Goal: Task Accomplishment & Management: Use online tool/utility

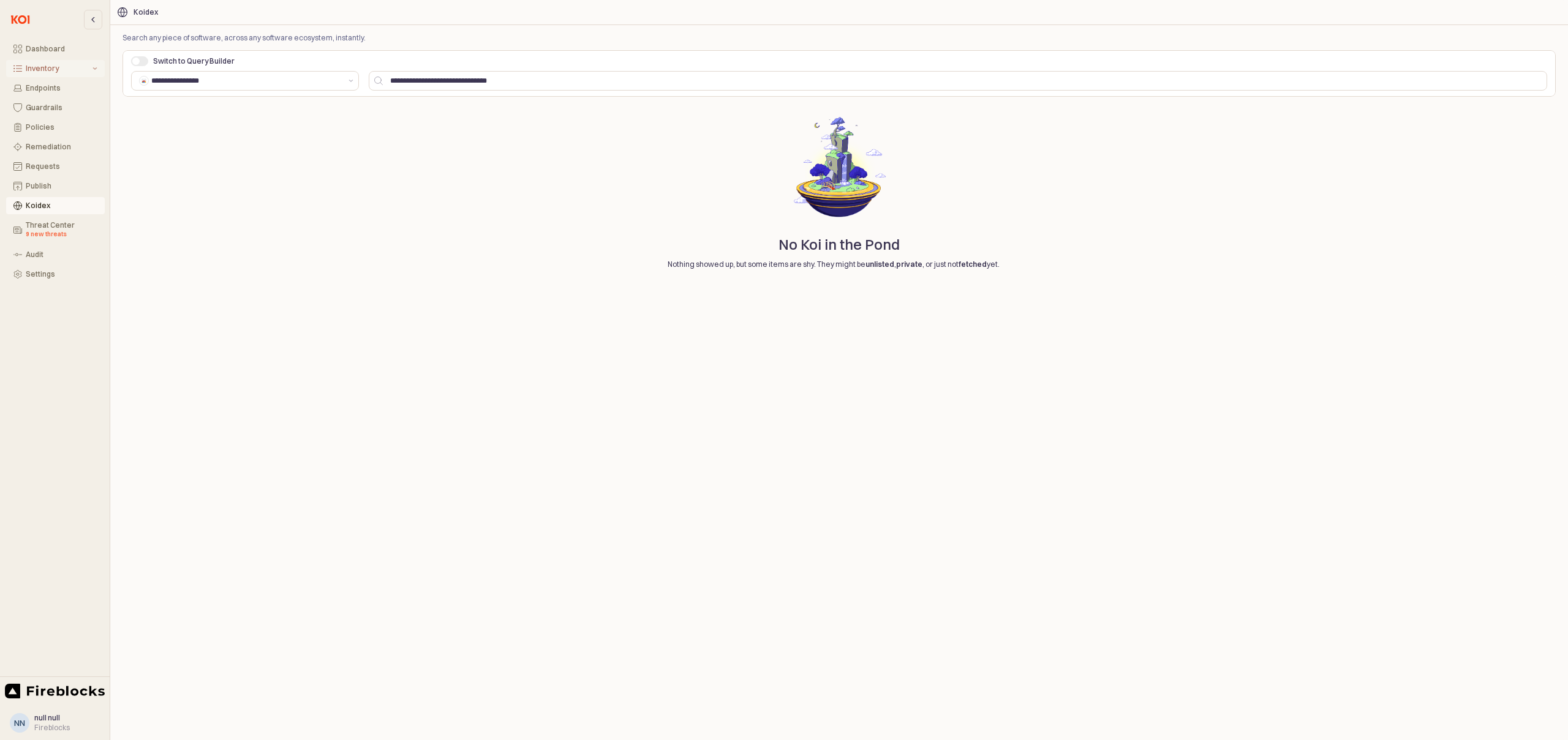
click at [48, 67] on div "Inventory" at bounding box center [58, 68] width 64 height 8
click at [53, 85] on div "All Items" at bounding box center [63, 88] width 68 height 8
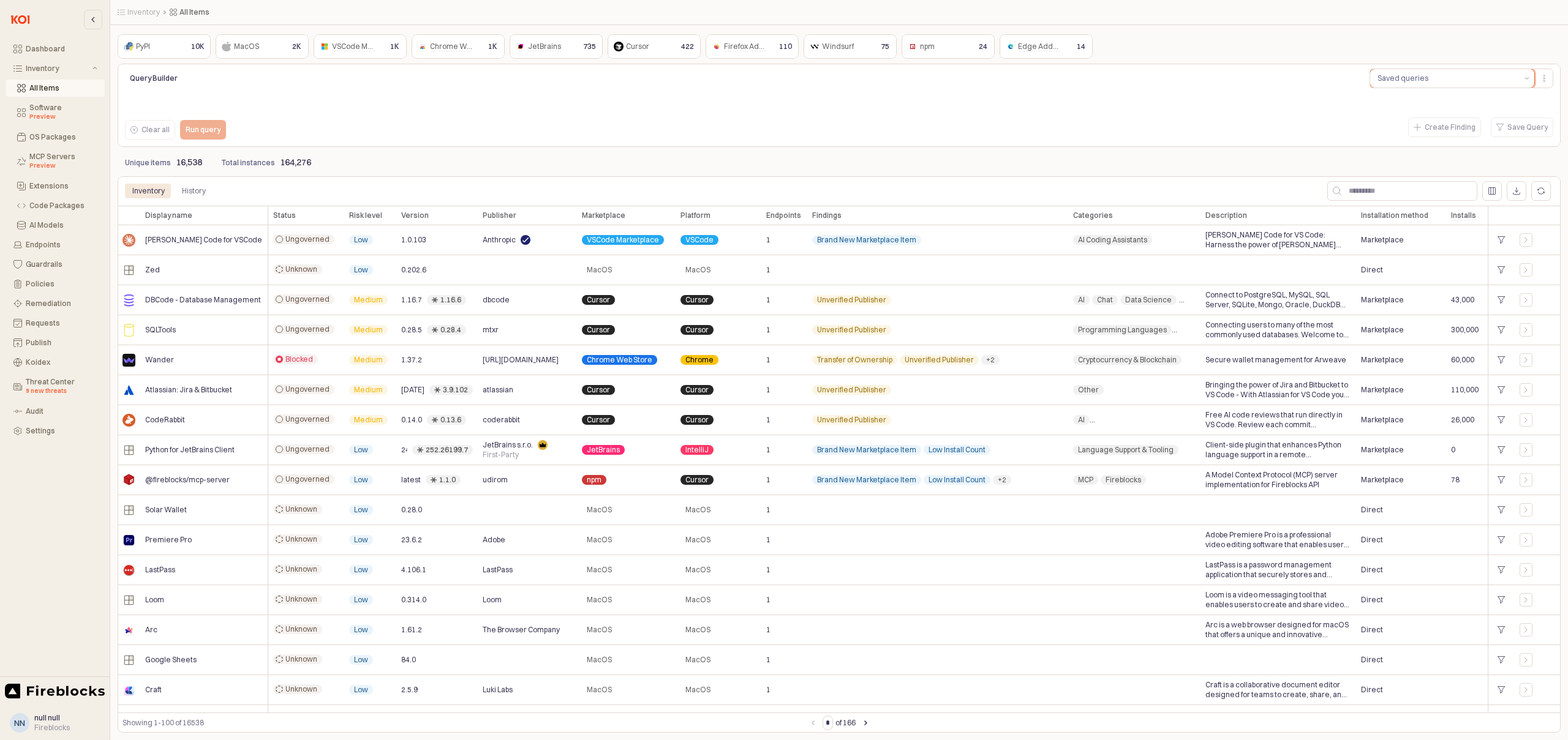
click at [1412, 71] on button "Saved queries" at bounding box center [1445, 79] width 150 height 18
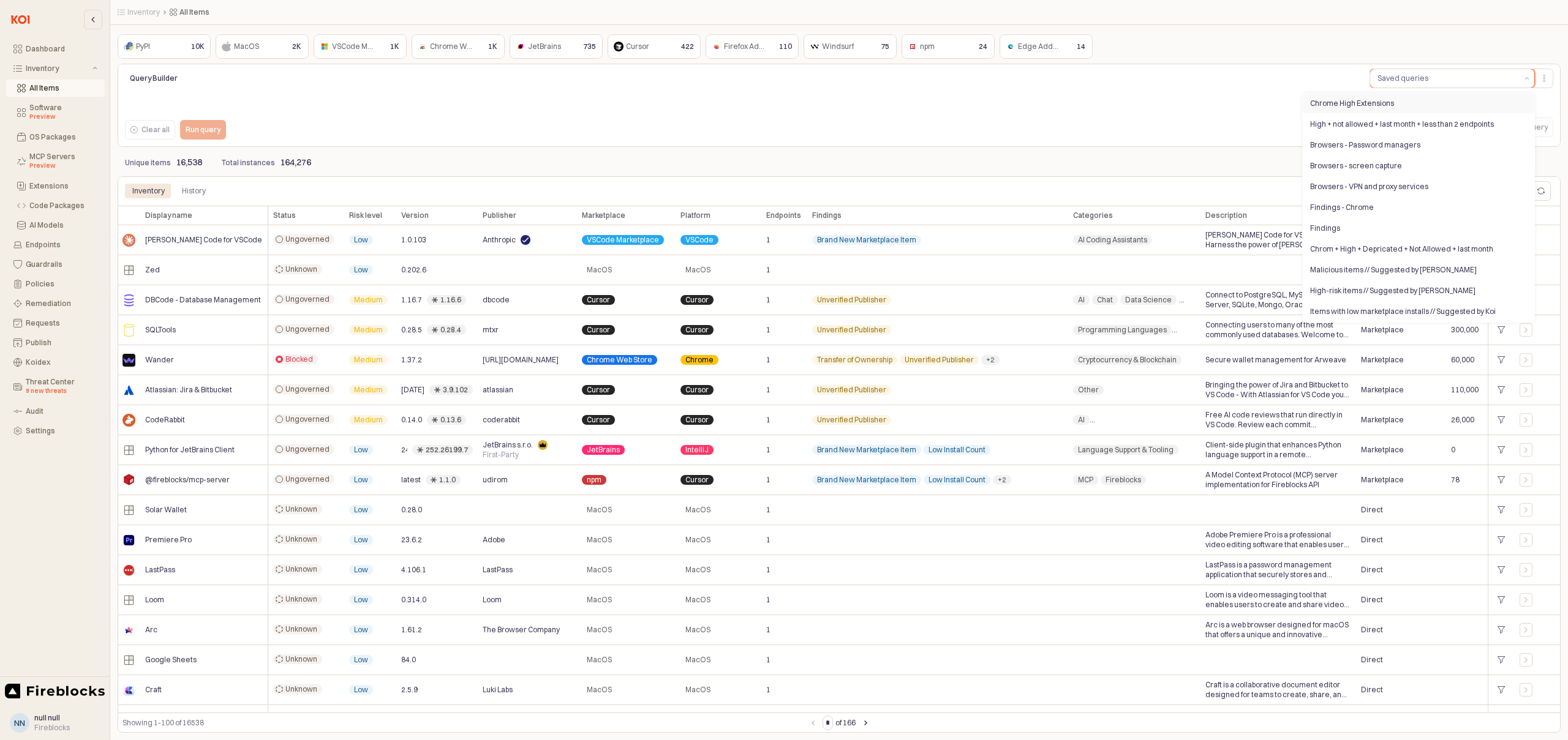
click at [1364, 101] on div "Chrome High Extensions" at bounding box center [1415, 103] width 210 height 10
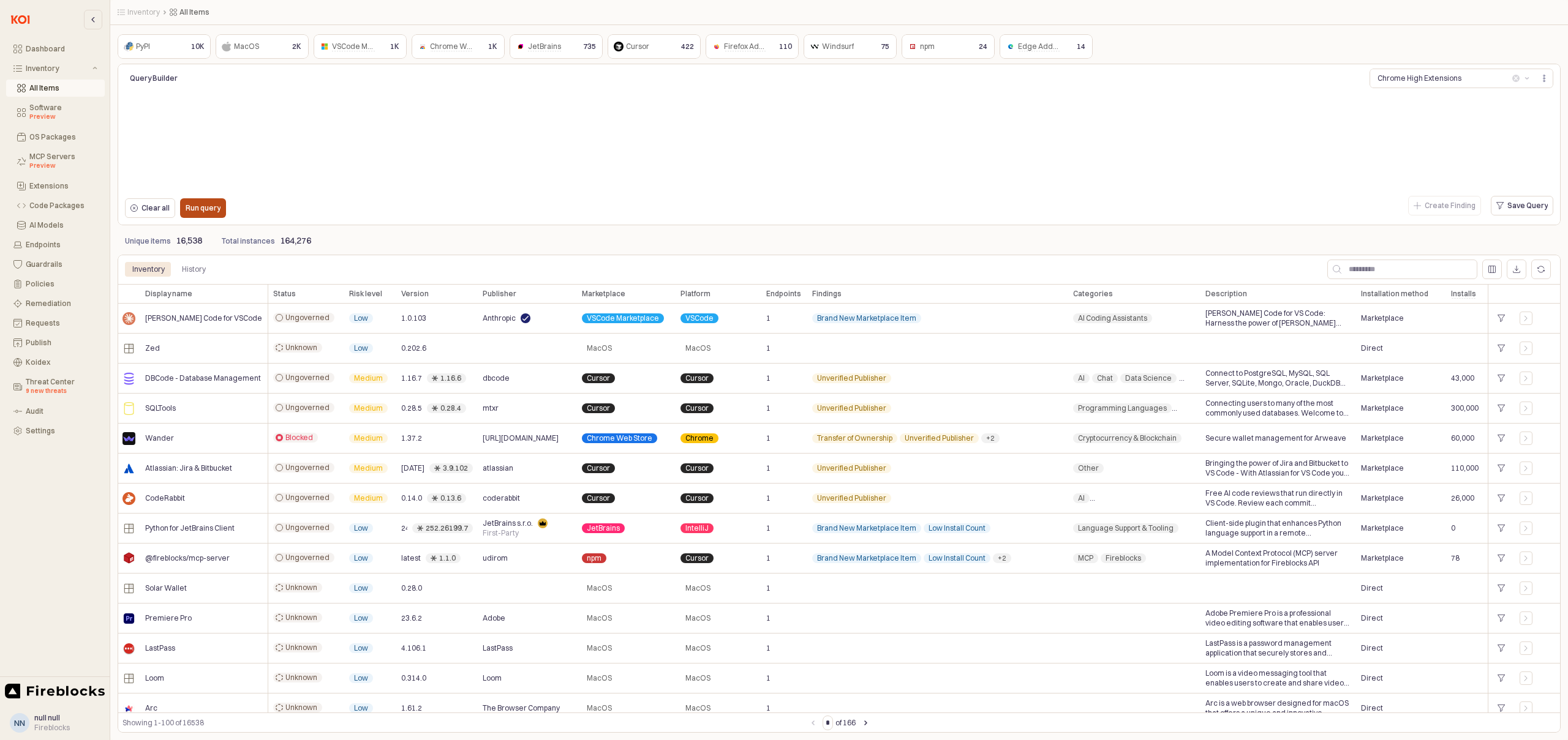
click at [198, 210] on p "Run query" at bounding box center [203, 208] width 35 height 10
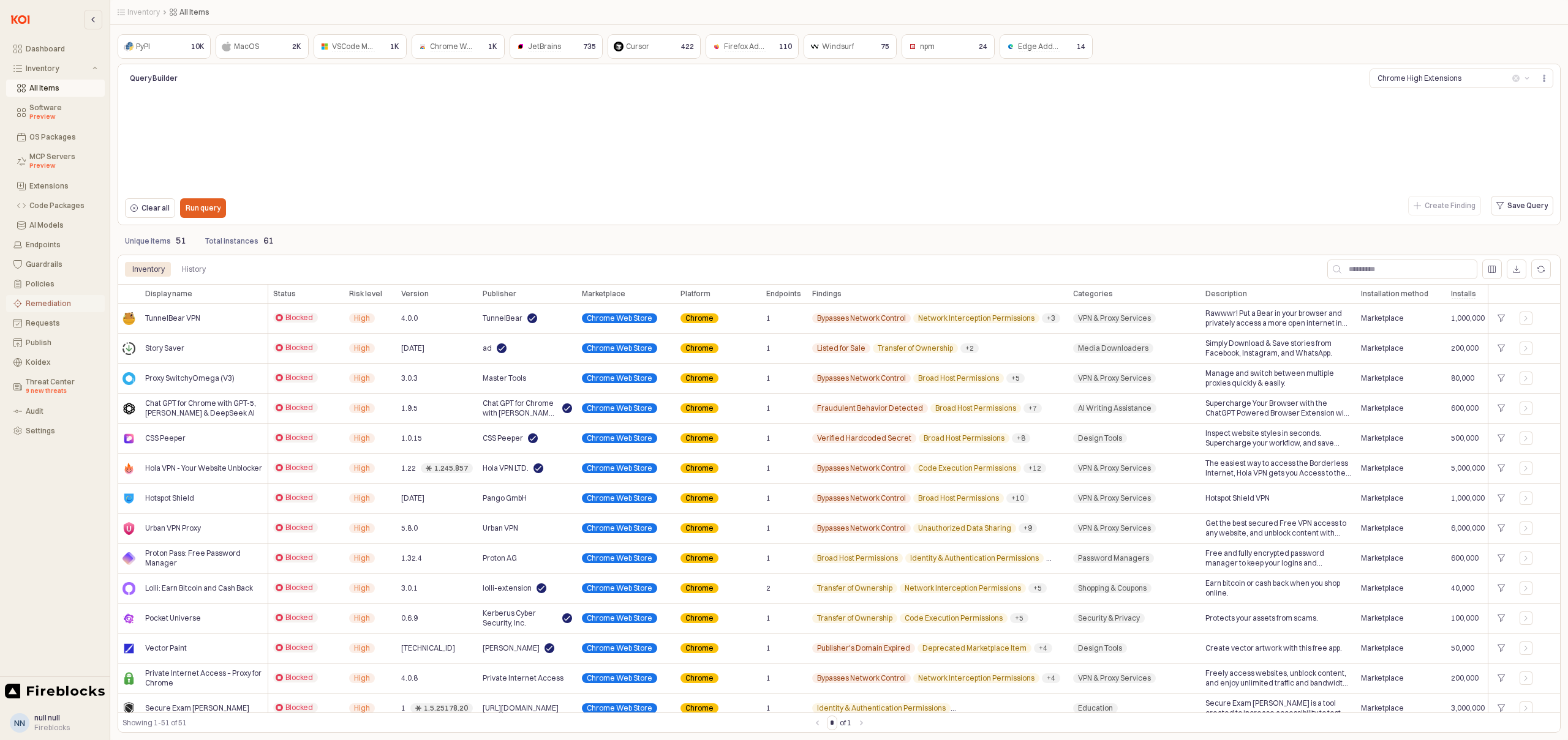
click at [45, 305] on div "Remediation" at bounding box center [62, 303] width 72 height 8
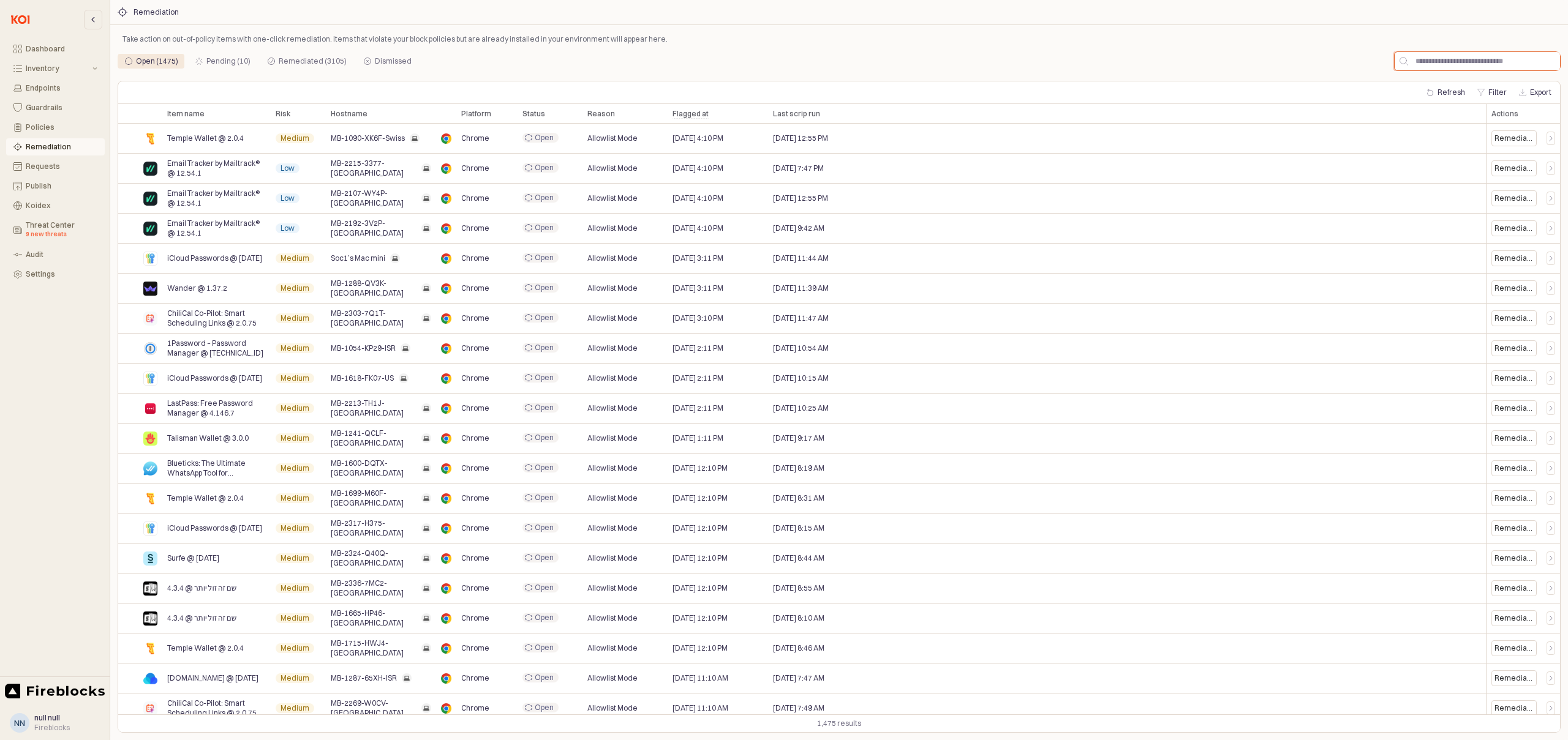
click at [1462, 61] on input "App Frame" at bounding box center [1483, 61] width 152 height 18
paste input "**********"
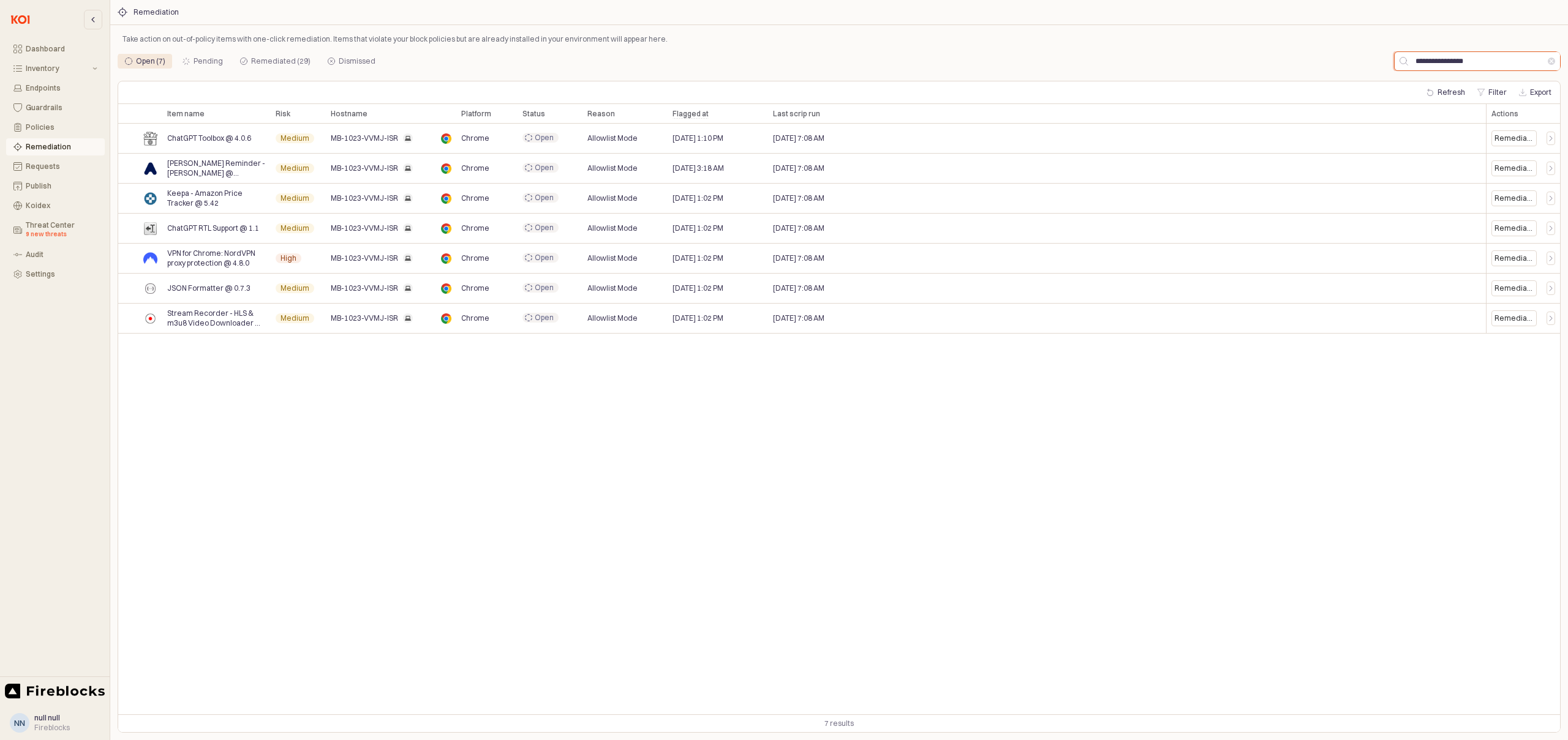
click at [1467, 63] on input "**********" at bounding box center [1477, 61] width 140 height 18
paste input "***"
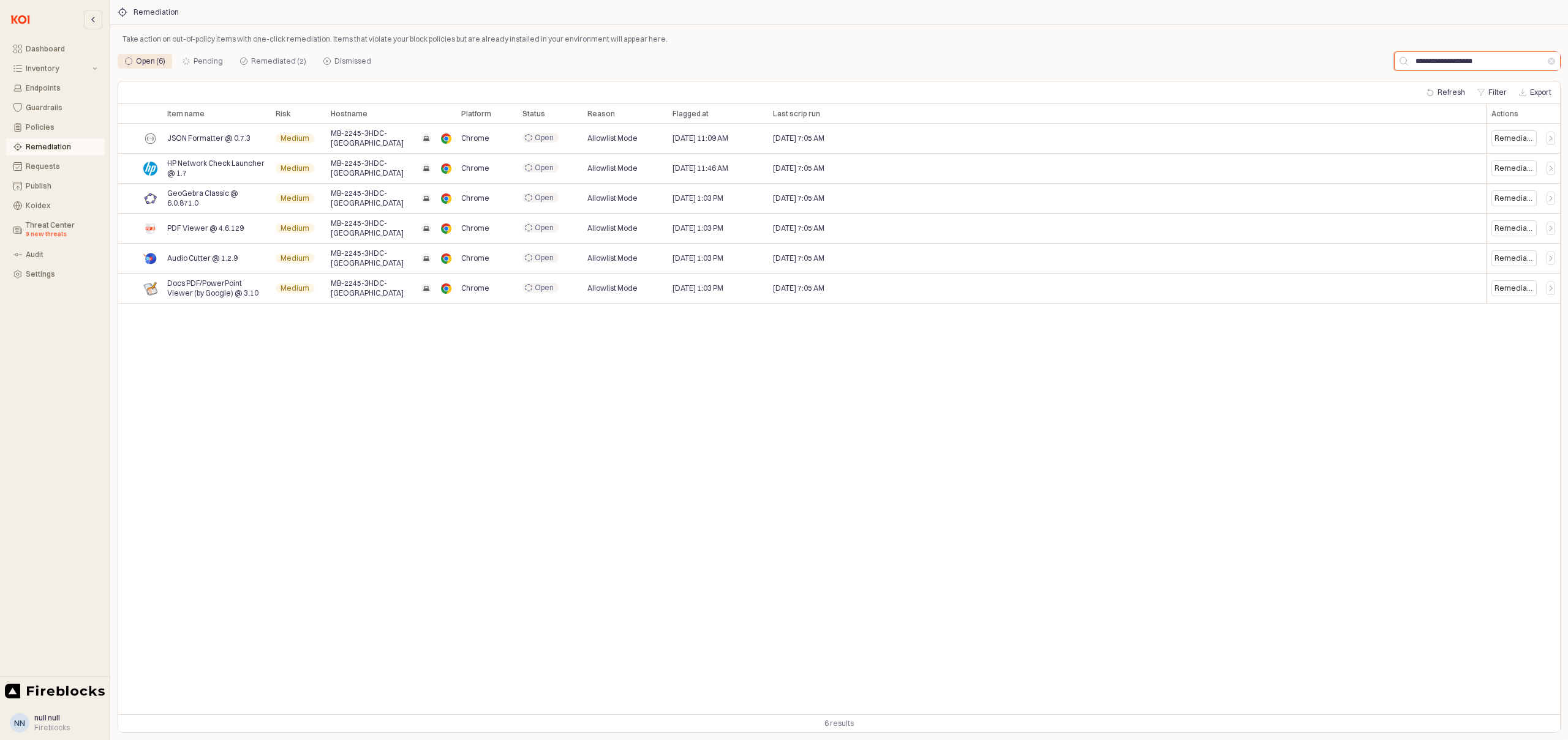
click at [1457, 63] on input "**********" at bounding box center [1477, 61] width 140 height 18
paste input "App Frame"
type input "**********"
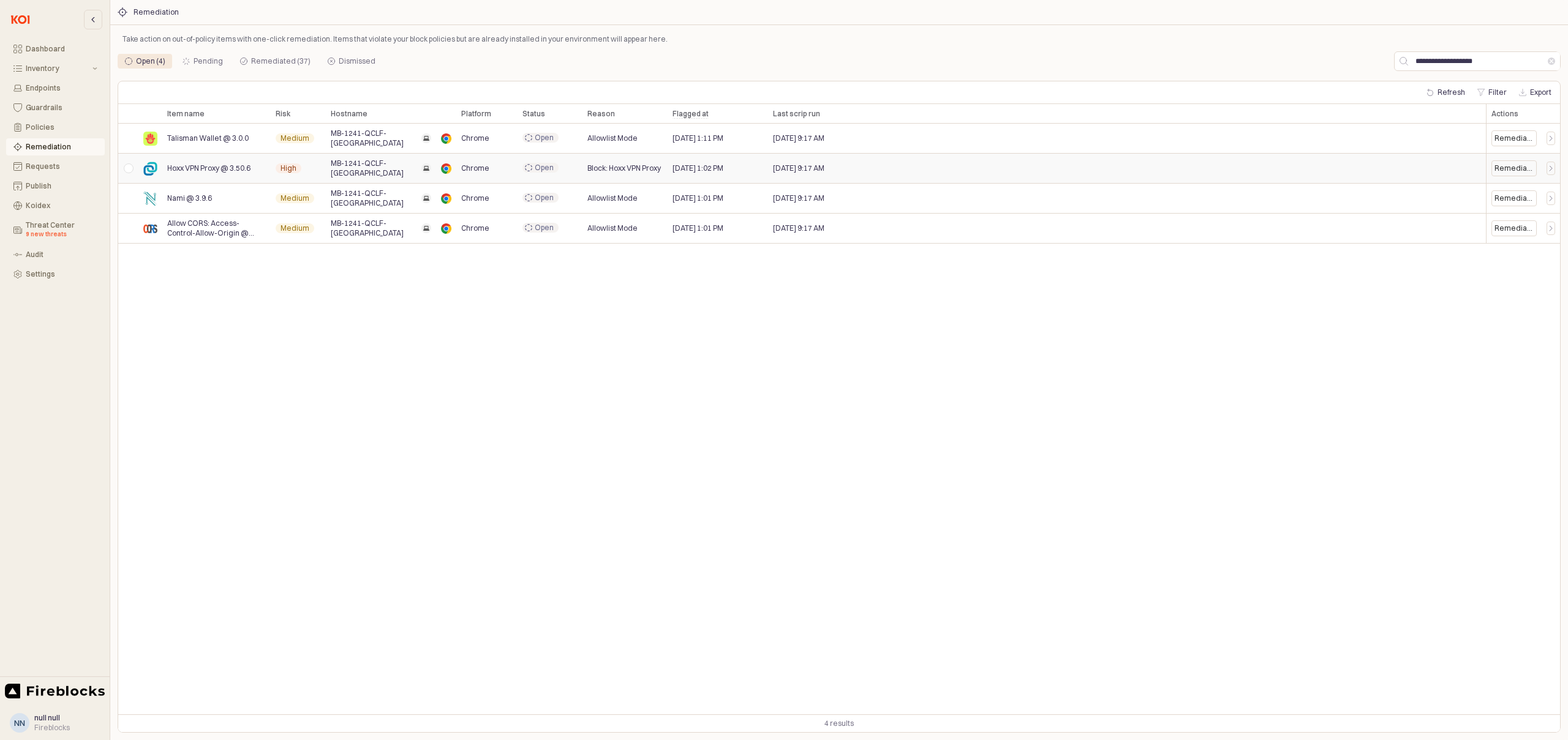
click at [126, 171] on div "App Frame" at bounding box center [128, 168] width 20 height 30
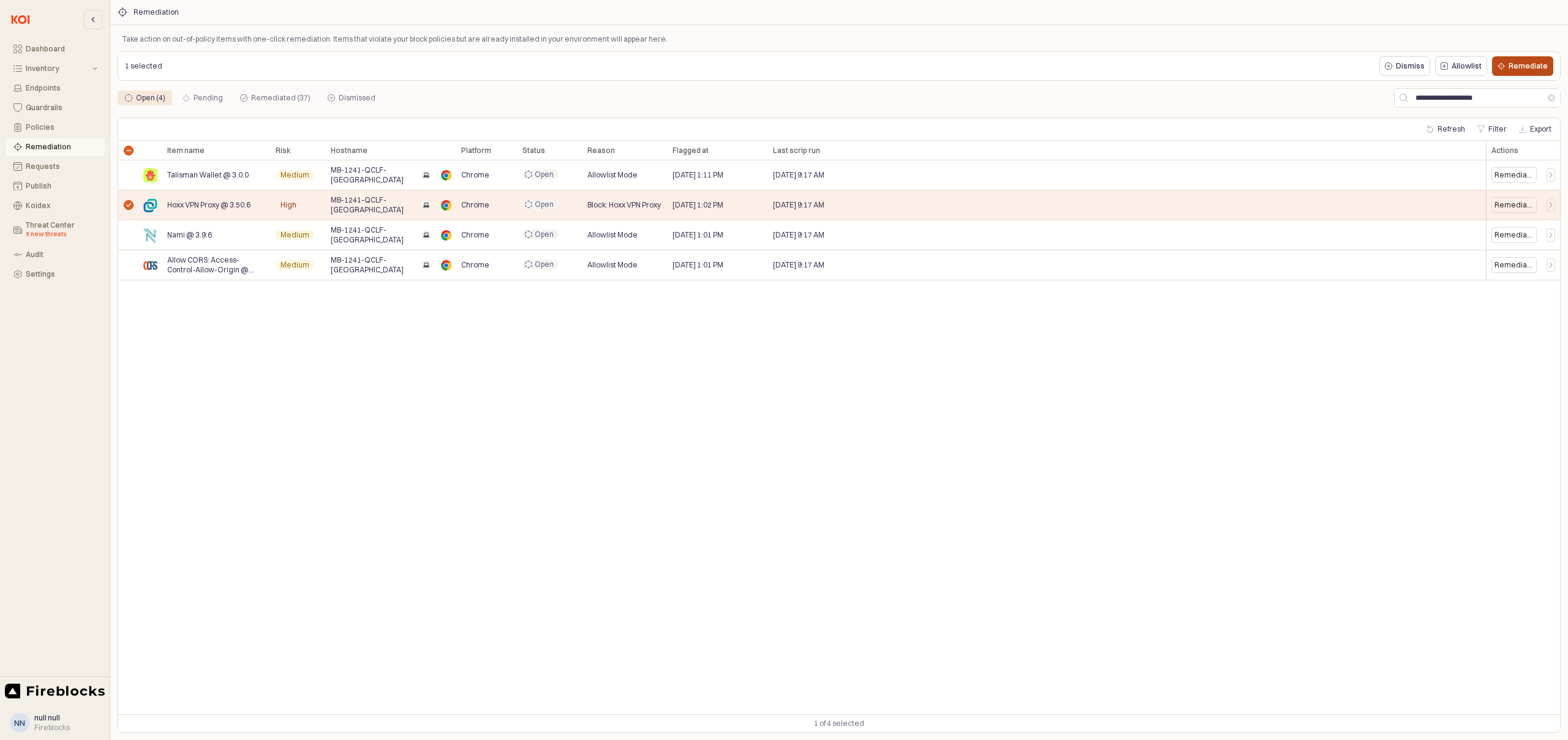
click at [1525, 70] on p "Remediate" at bounding box center [1528, 66] width 39 height 10
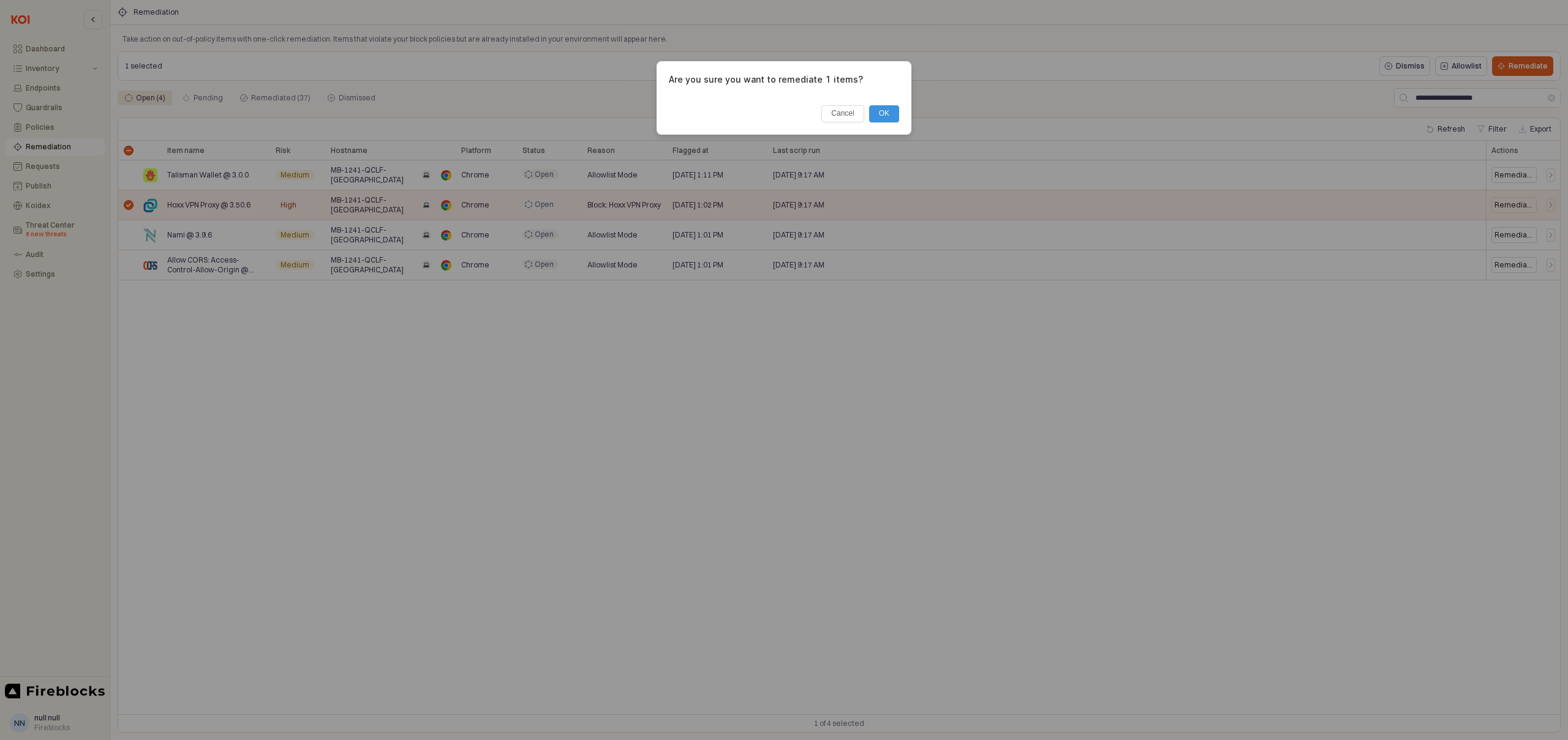
drag, startPoint x: 888, startPoint y: 113, endPoint x: 891, endPoint y: 119, distance: 6.7
click at [888, 113] on button "OK" at bounding box center [884, 114] width 30 height 17
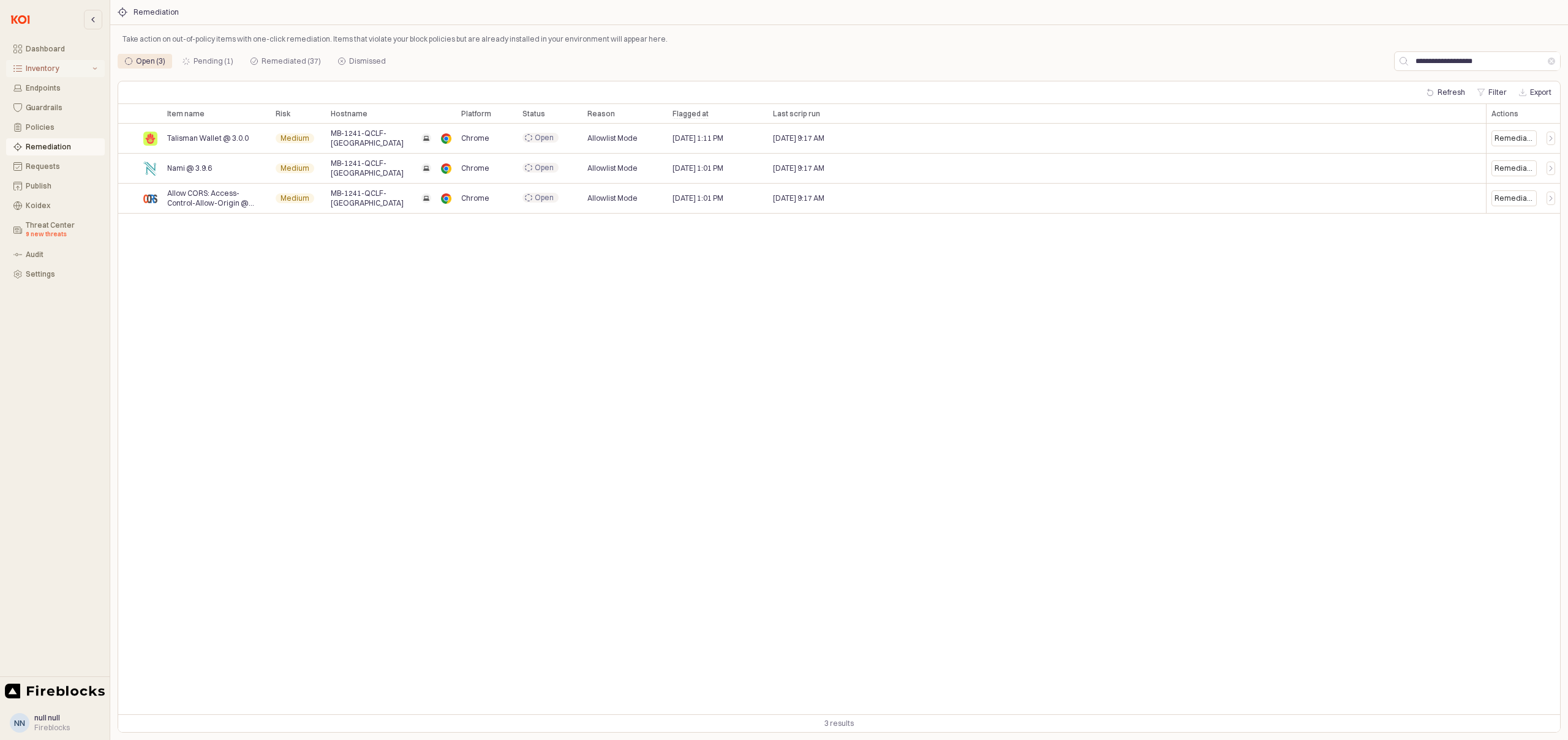
click at [45, 63] on button "Inventory" at bounding box center [55, 69] width 98 height 17
click at [50, 92] on div "All Items" at bounding box center [63, 88] width 68 height 8
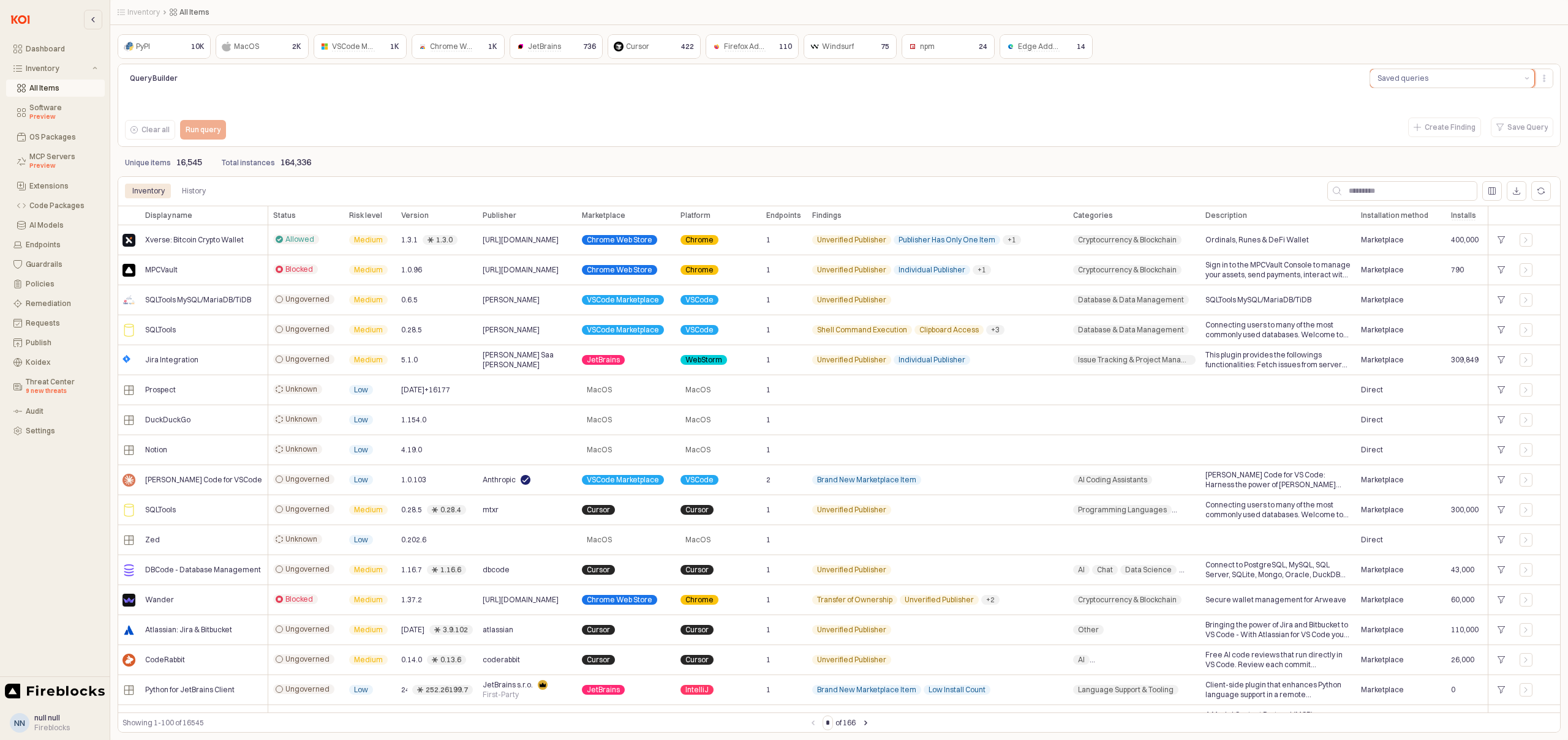
click at [1442, 82] on button "Saved queries" at bounding box center [1445, 79] width 150 height 18
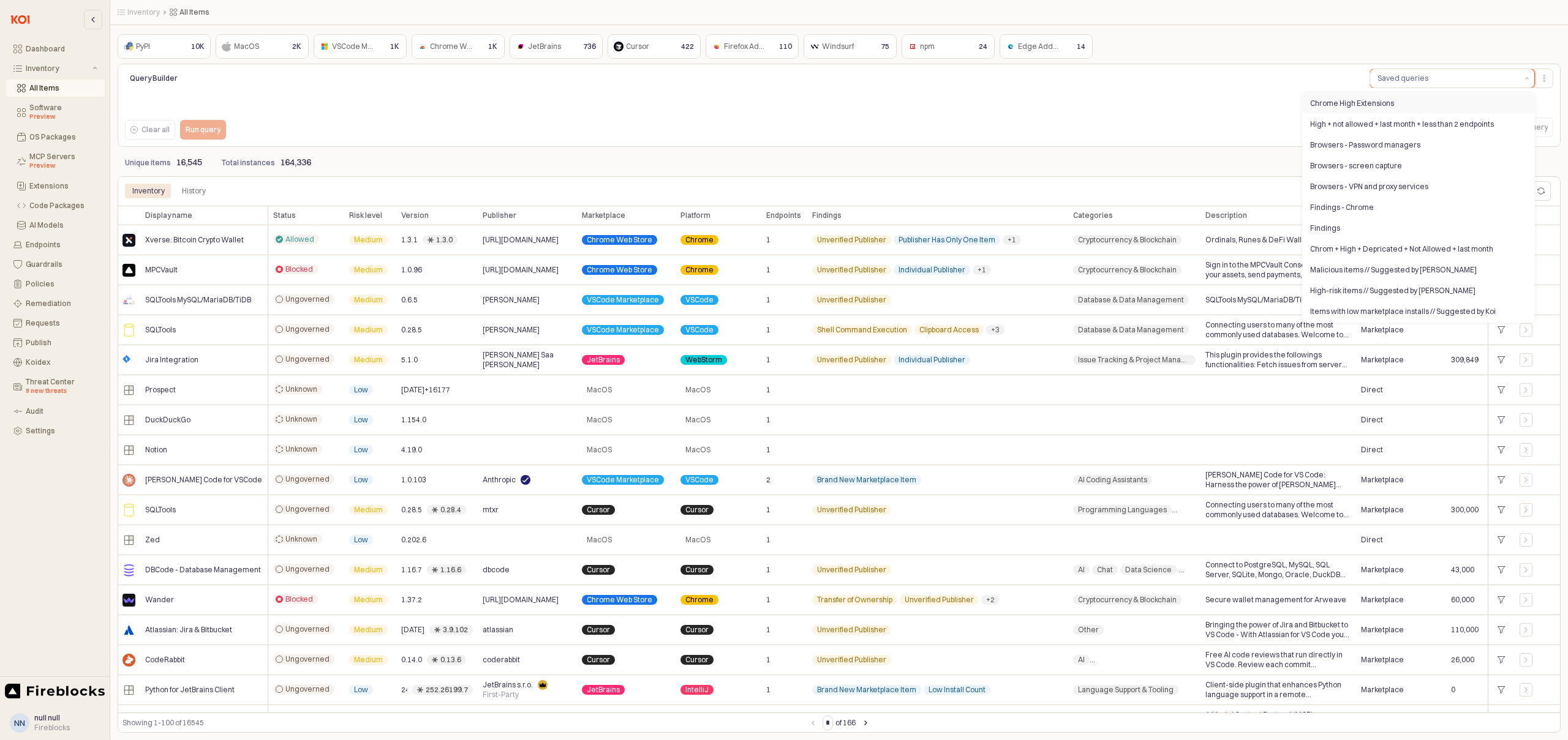
click at [1376, 107] on div "Chrome High Extensions" at bounding box center [1415, 103] width 210 height 10
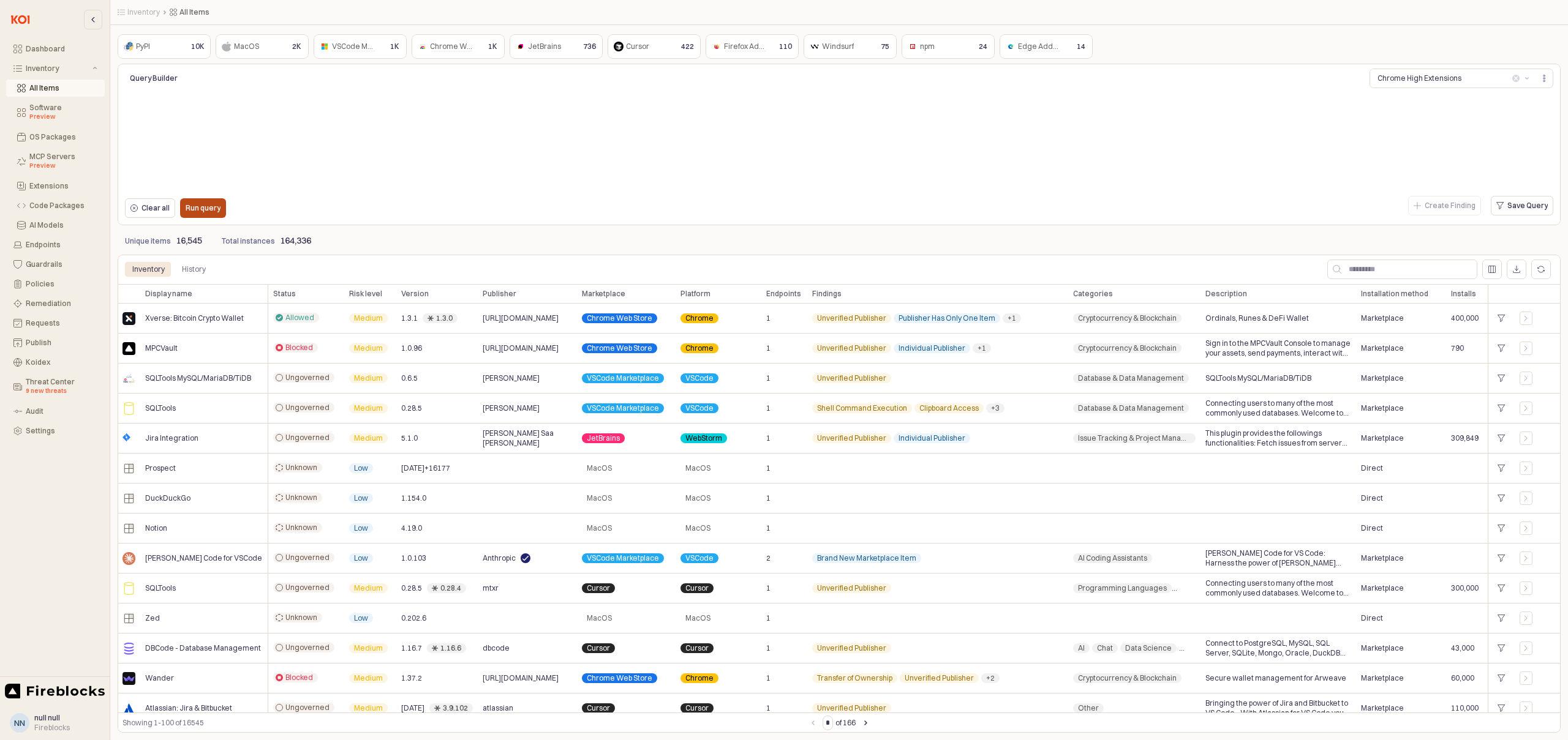
click at [197, 212] on p "Run query" at bounding box center [203, 208] width 35 height 10
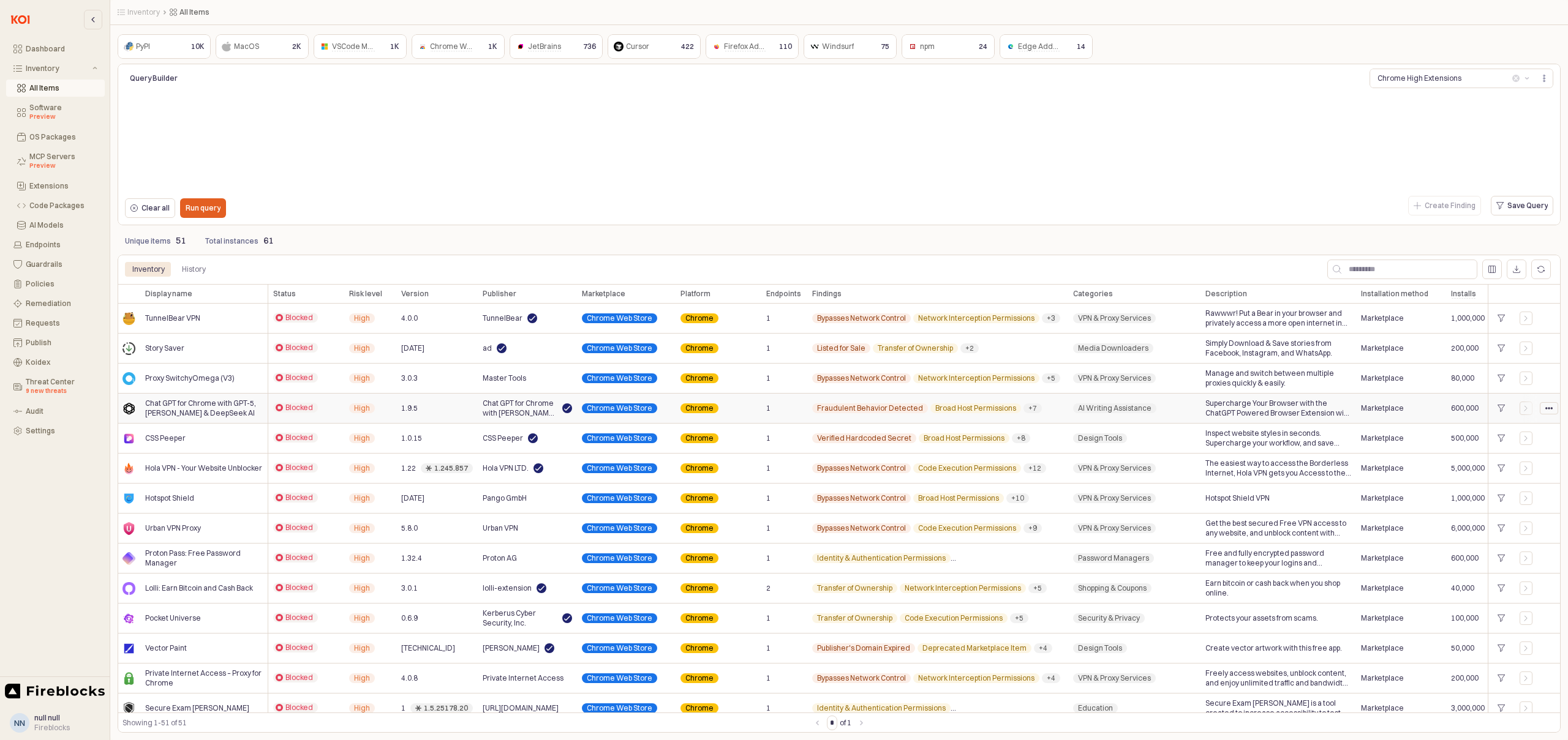
click at [1550, 411] on icon "App Frame" at bounding box center [1549, 409] width 8 height 8
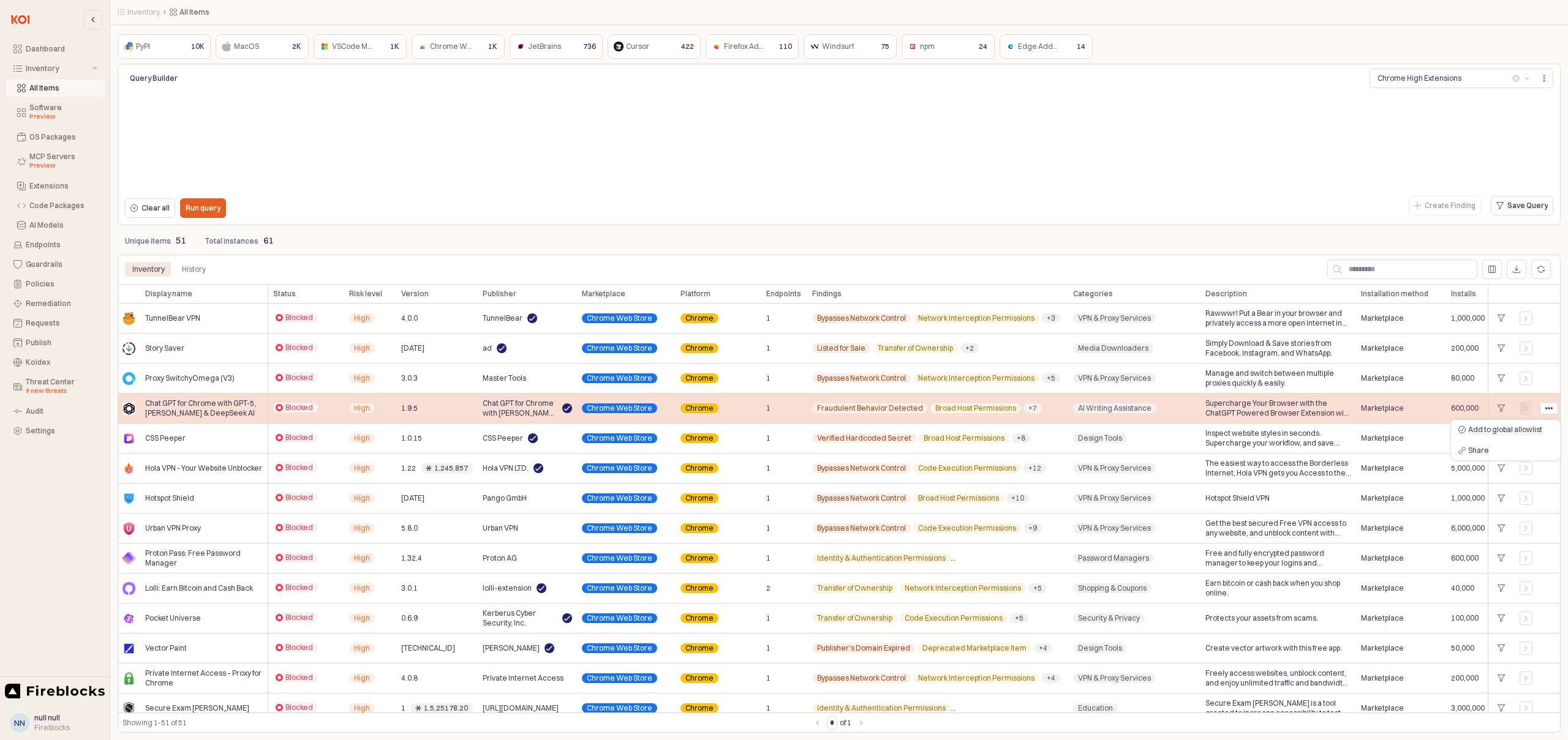
click at [1530, 410] on div "App Frame" at bounding box center [1526, 409] width 12 height 8
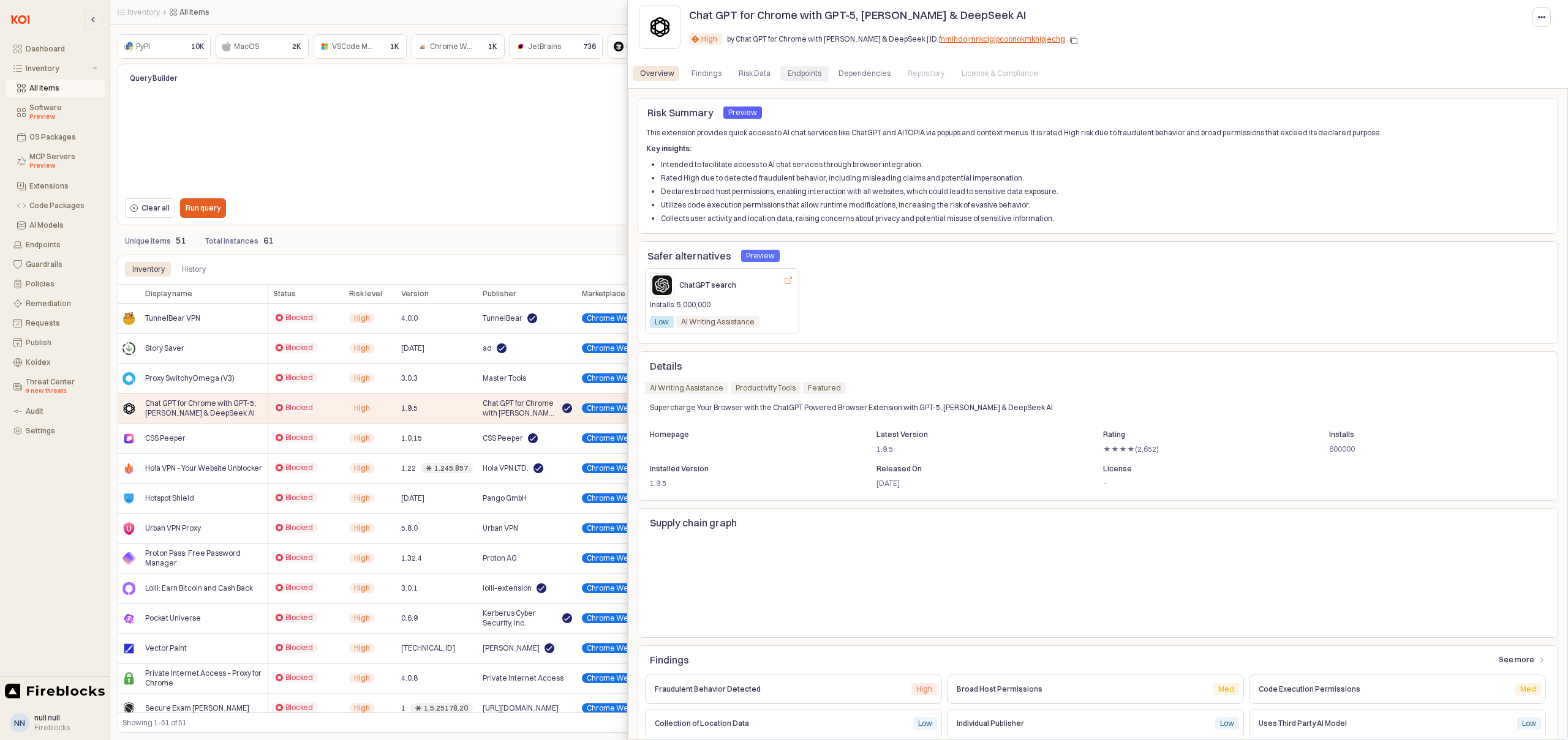
click at [800, 72] on div "Endpoints" at bounding box center [804, 73] width 34 height 14
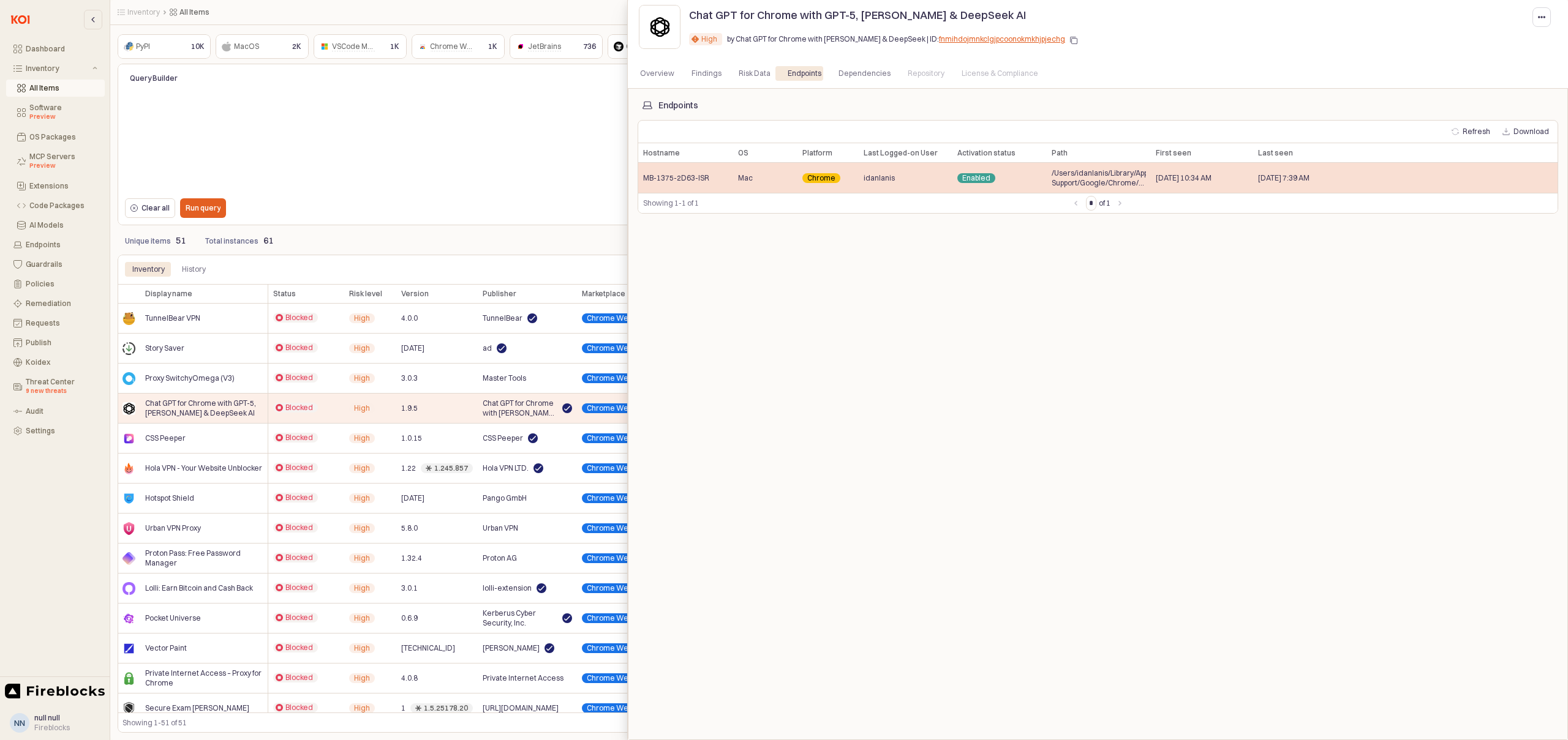
click at [660, 177] on span "MB-1375-2D63-ISR" at bounding box center [676, 178] width 66 height 10
click at [660, 178] on span "MB-1375-2D63-ISR" at bounding box center [676, 178] width 66 height 10
copy span "MB-1375-2D63-ISR"
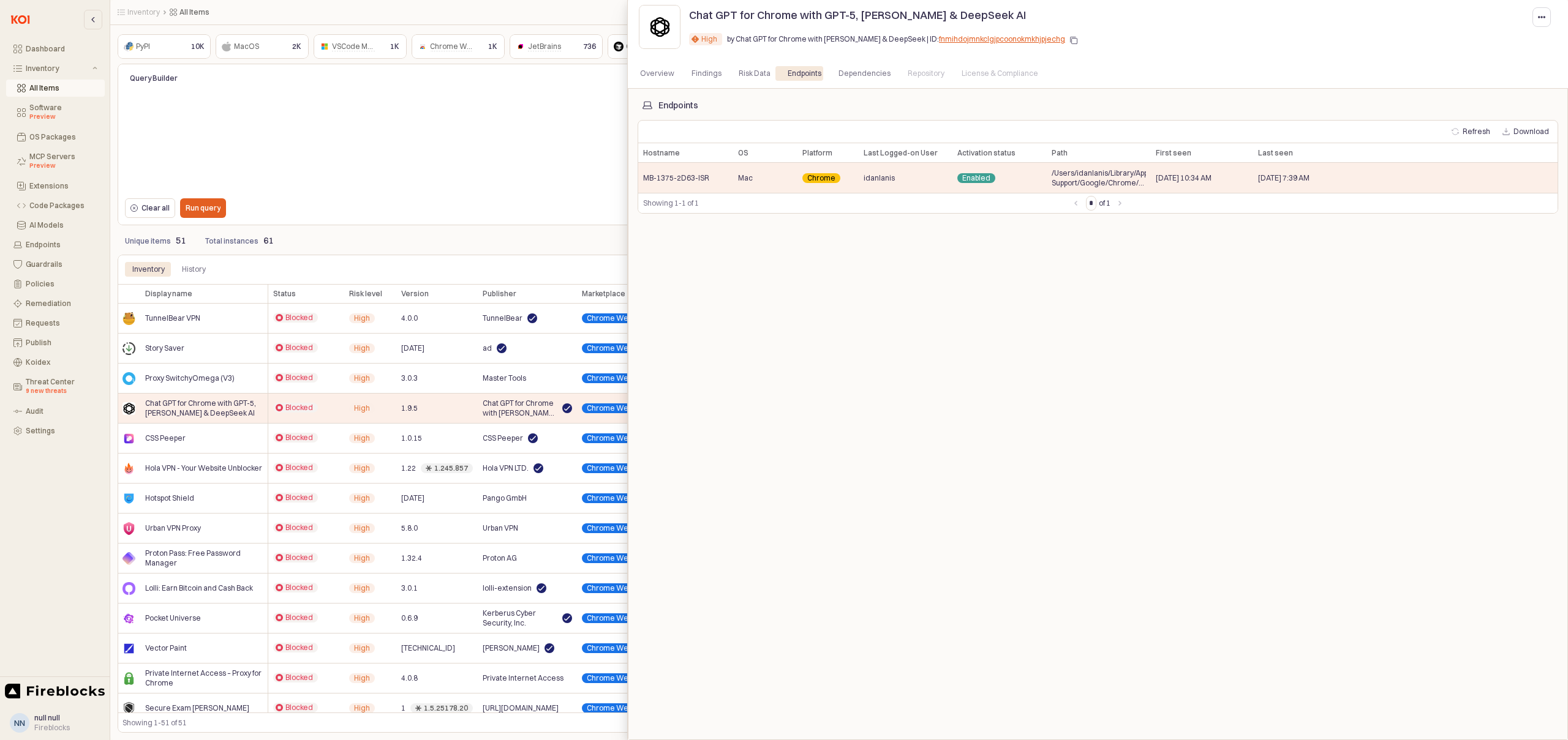
click at [41, 306] on div at bounding box center [784, 370] width 1568 height 740
click at [43, 303] on div at bounding box center [784, 370] width 1568 height 740
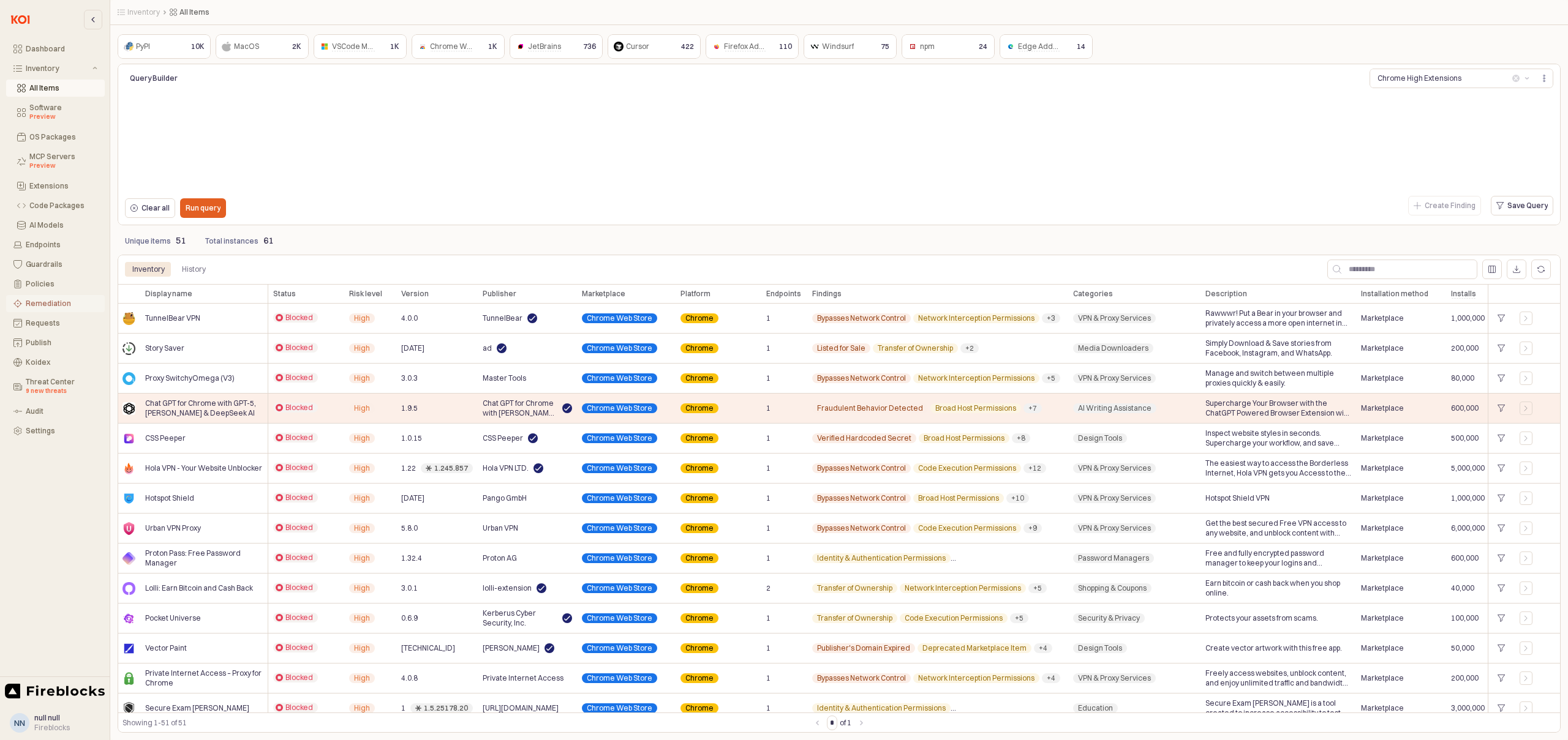
click at [45, 305] on div "Remediation" at bounding box center [62, 303] width 72 height 8
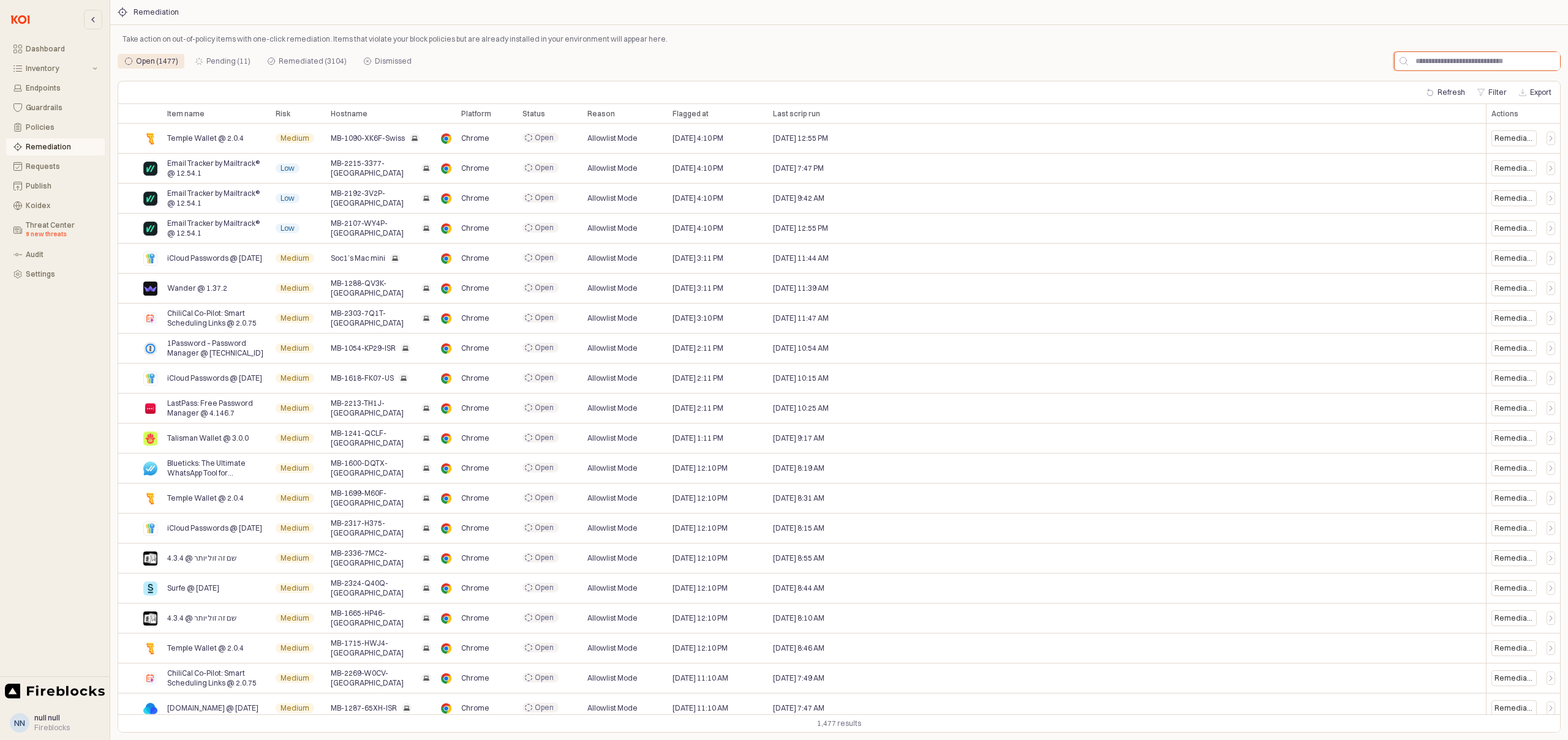
click at [1482, 66] on input "App Frame" at bounding box center [1483, 61] width 152 height 18
paste input "**********"
type input "**********"
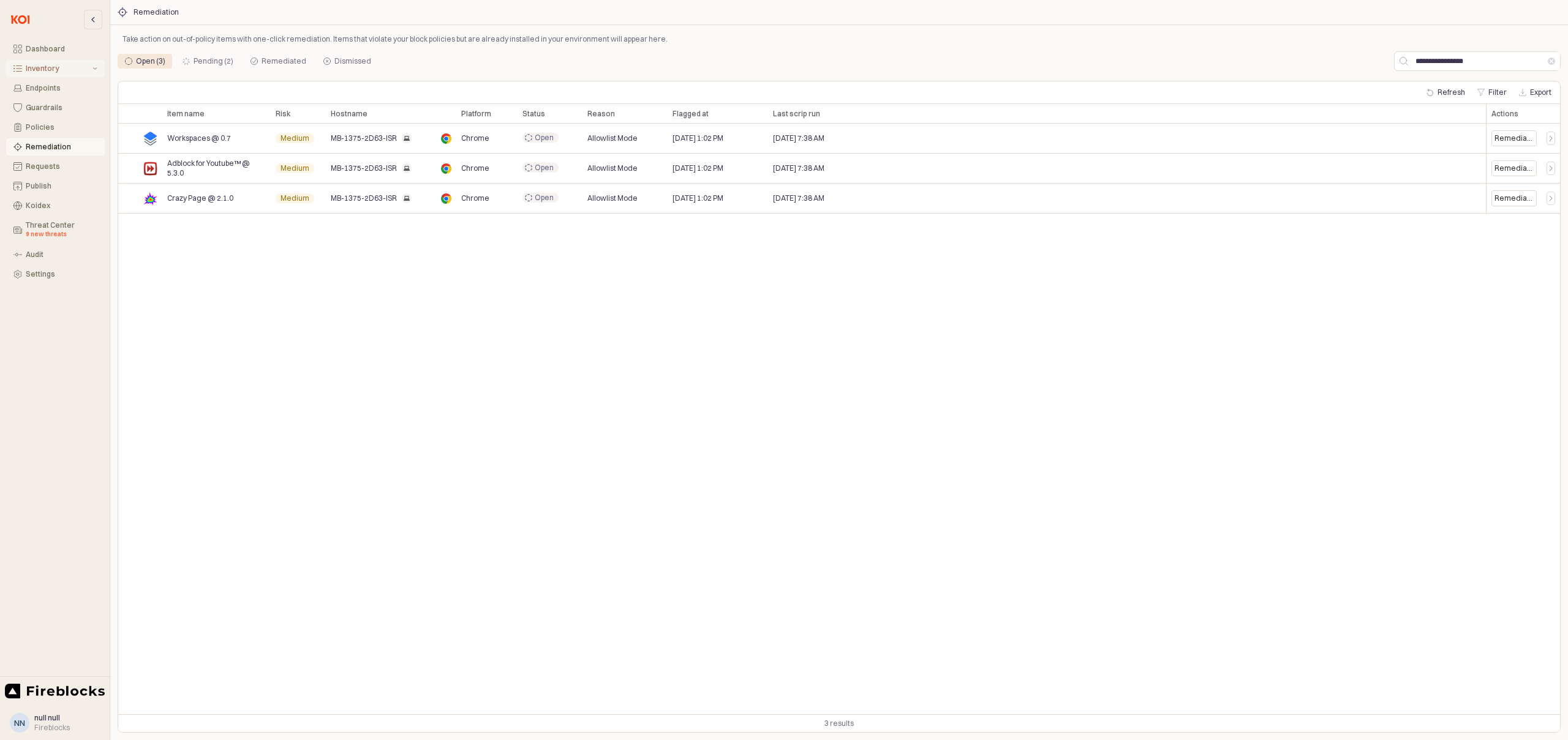
click at [42, 69] on div "Inventory" at bounding box center [58, 68] width 64 height 8
click at [43, 95] on button "All Items" at bounding box center [55, 88] width 98 height 17
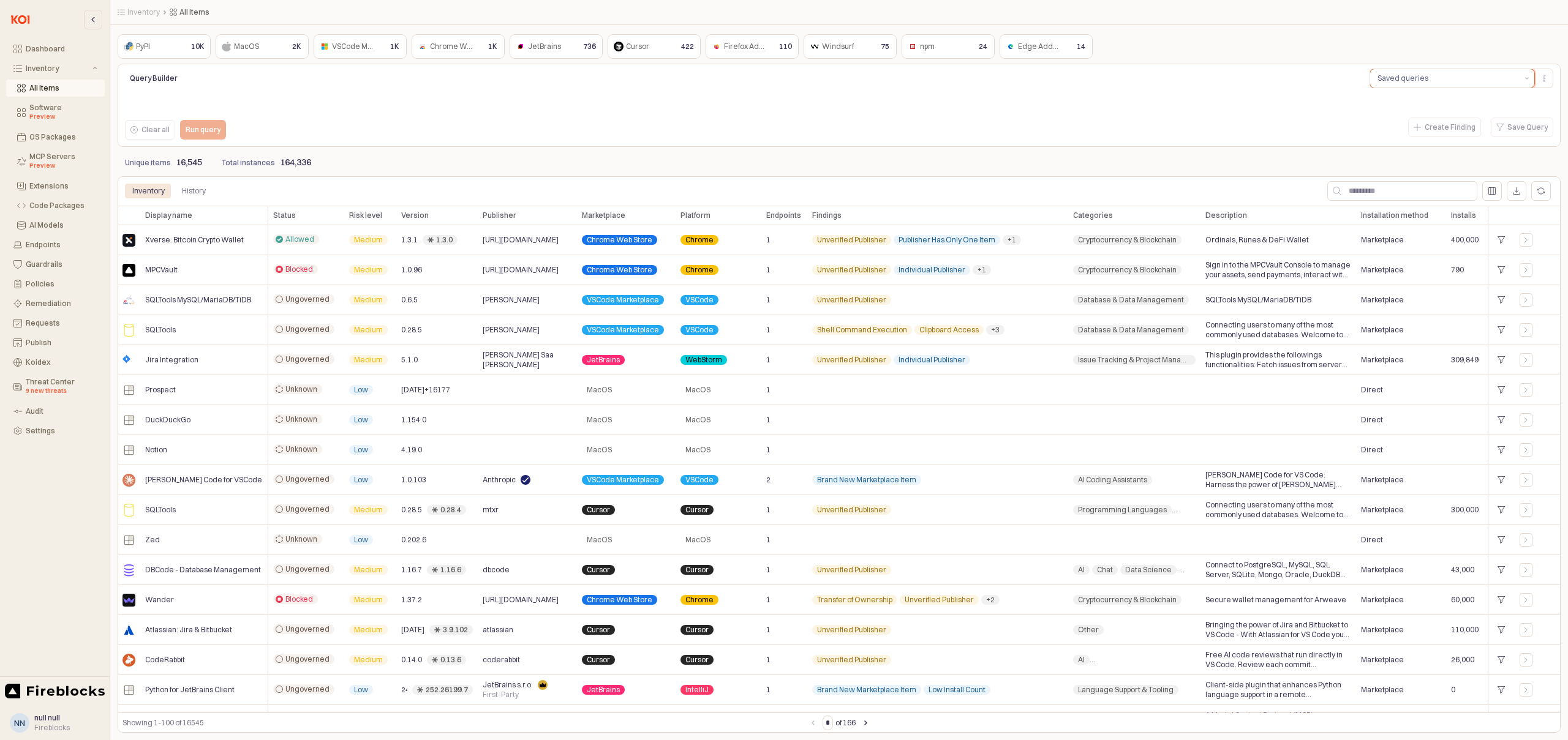
click at [1430, 81] on button "Saved queries" at bounding box center [1445, 79] width 150 height 18
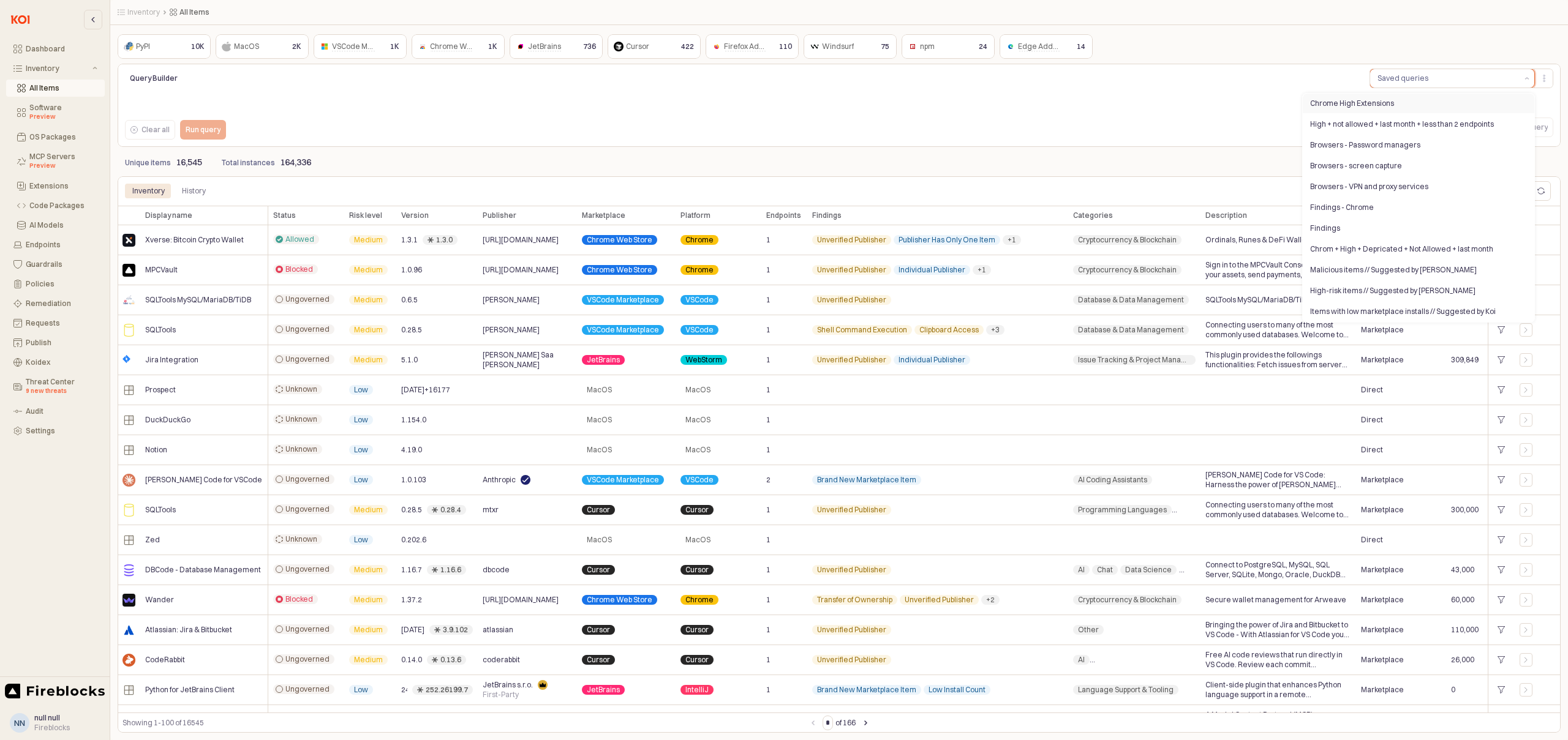
click at [1360, 99] on div "Chrome High Extensions" at bounding box center [1415, 103] width 210 height 10
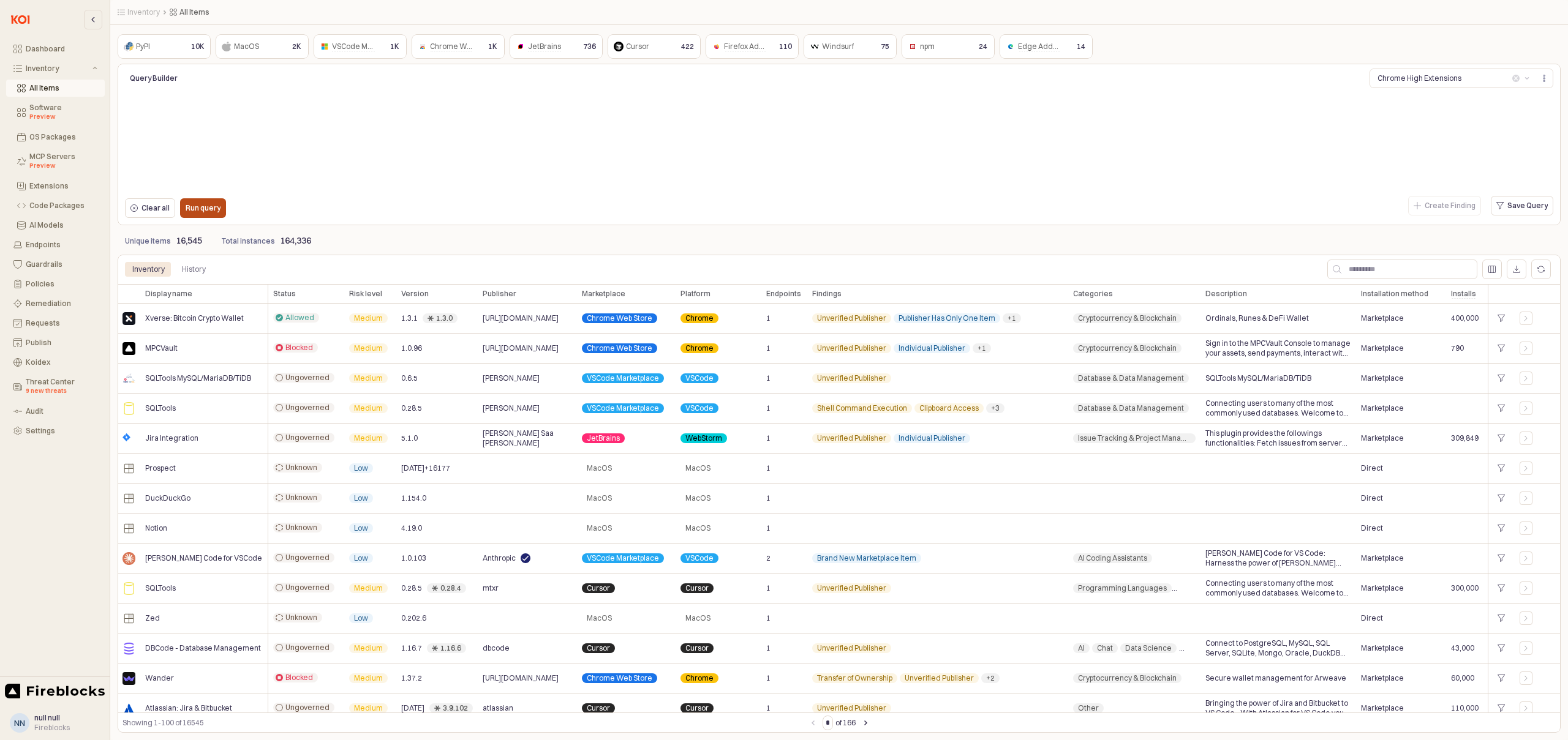
click at [206, 210] on p "Run query" at bounding box center [203, 208] width 35 height 10
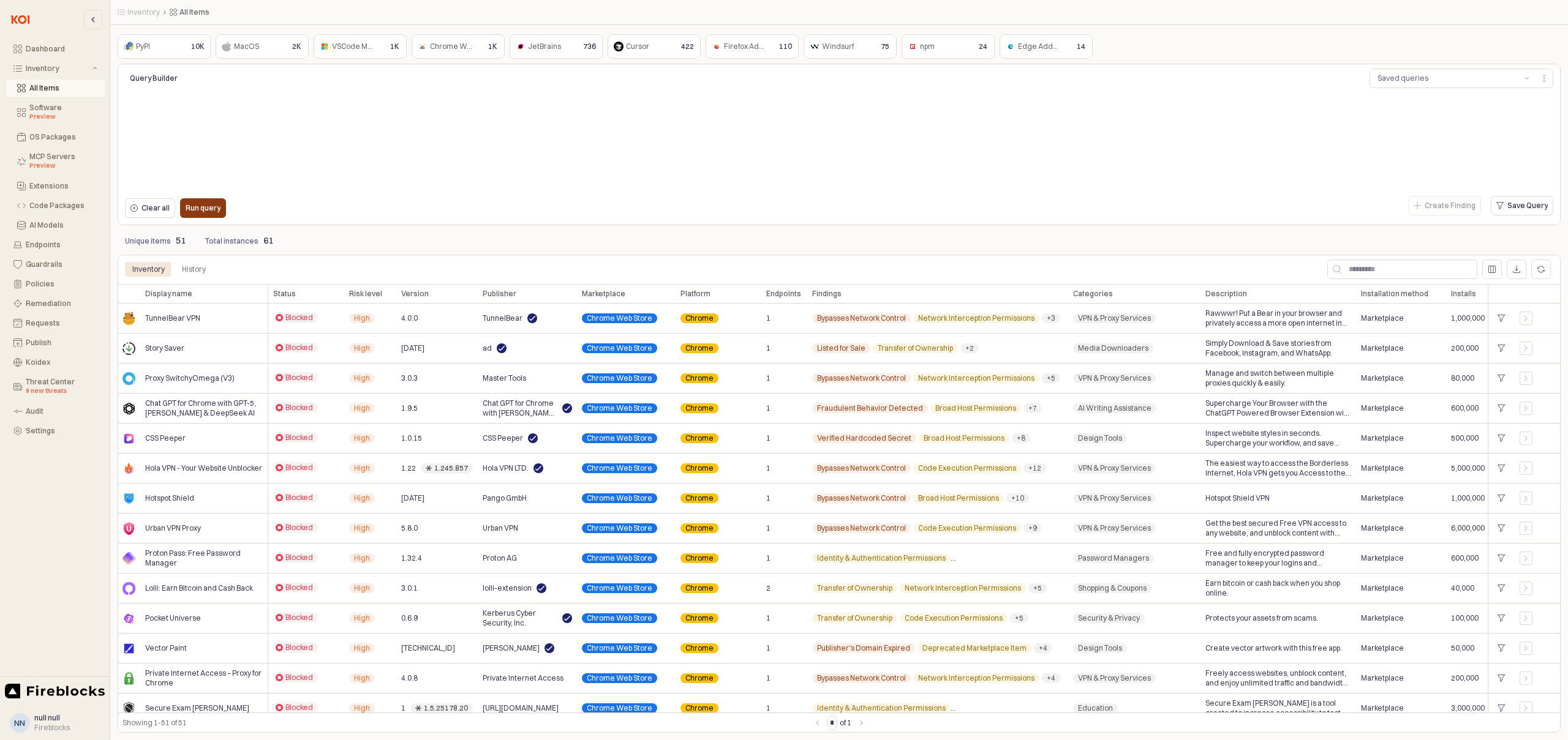
click at [194, 210] on p "Run query" at bounding box center [203, 208] width 35 height 10
click at [42, 303] on div "Remediation" at bounding box center [62, 303] width 72 height 8
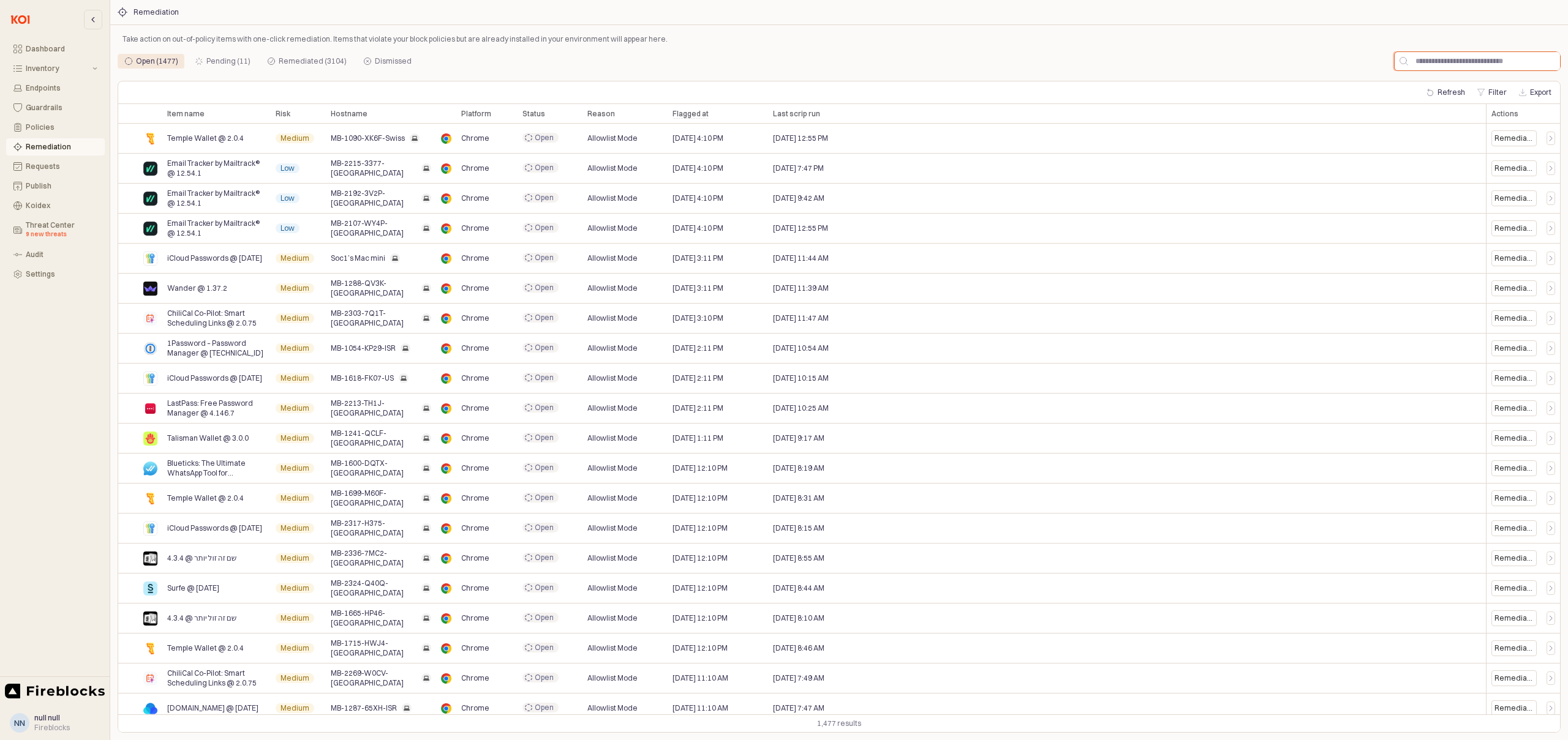
click at [1460, 60] on input "App Frame" at bounding box center [1483, 61] width 152 height 18
paste input "**********"
type input "**********"
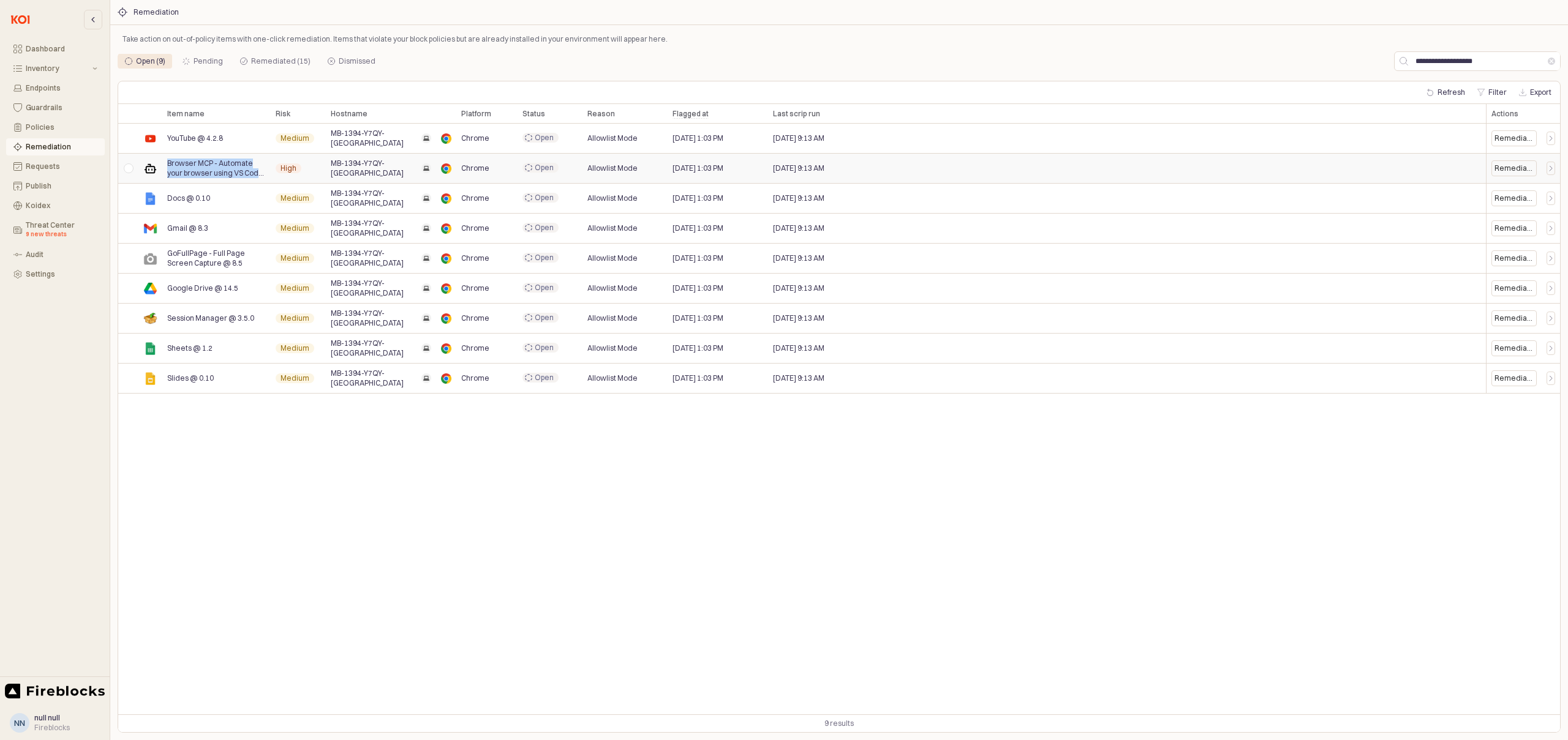
drag, startPoint x: 163, startPoint y: 163, endPoint x: 261, endPoint y: 175, distance: 98.7
click at [261, 175] on div "Browser MCP - Automate your browser using VS Code, [PERSON_NAME], and more @ 1.…" at bounding box center [217, 168] width 108 height 30
click at [1547, 169] on icon "App Frame" at bounding box center [1550, 169] width 8 height 8
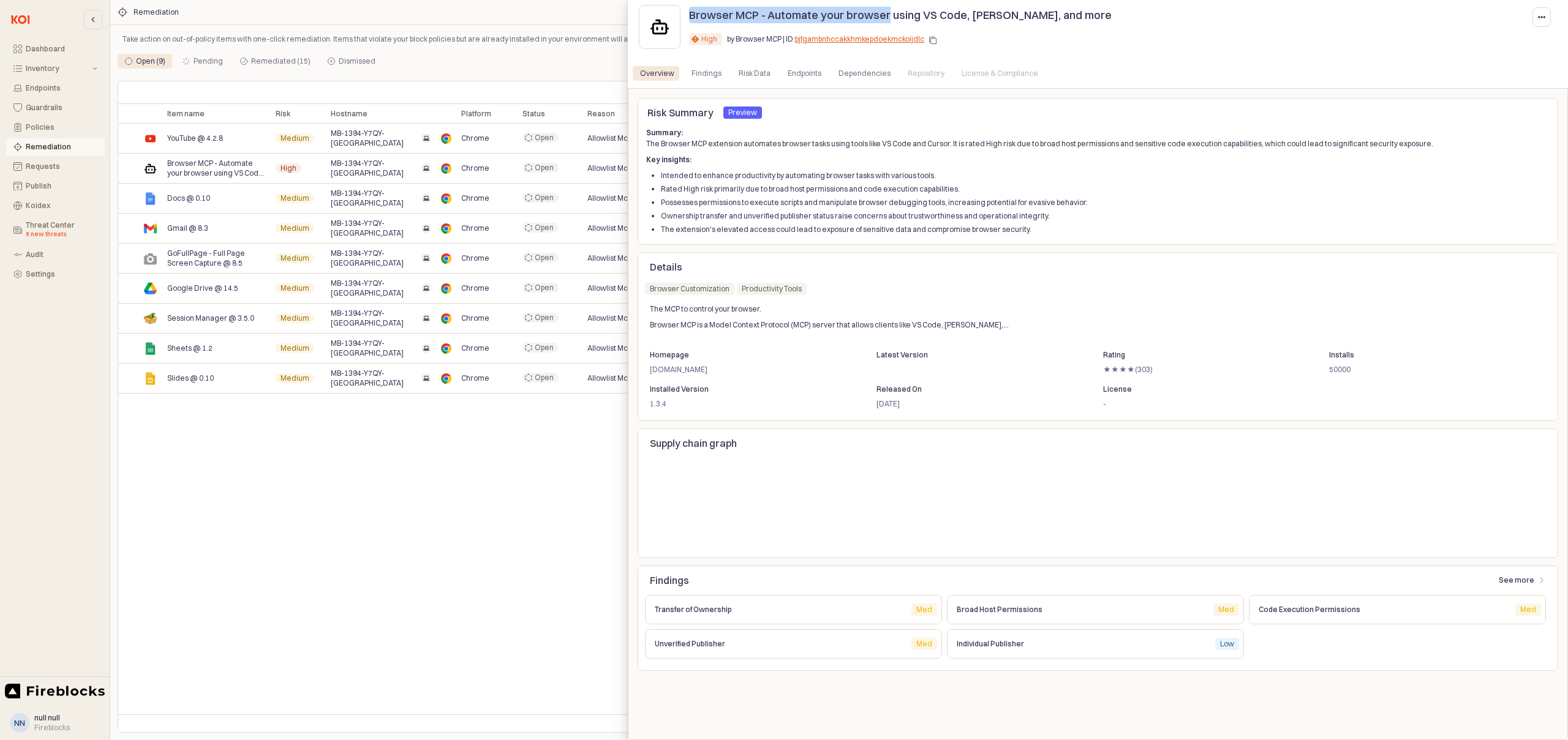
drag, startPoint x: 690, startPoint y: 14, endPoint x: 885, endPoint y: 20, distance: 195.1
click at [885, 20] on p "Browser MCP - Automate your browser using VS Code, [PERSON_NAME], and more" at bounding box center [900, 15] width 423 height 17
copy p "Browser MCP - Automate your browser"
click at [930, 40] on icon "button" at bounding box center [933, 40] width 8 height 8
copy p "Browser MCP - Automate your browser"
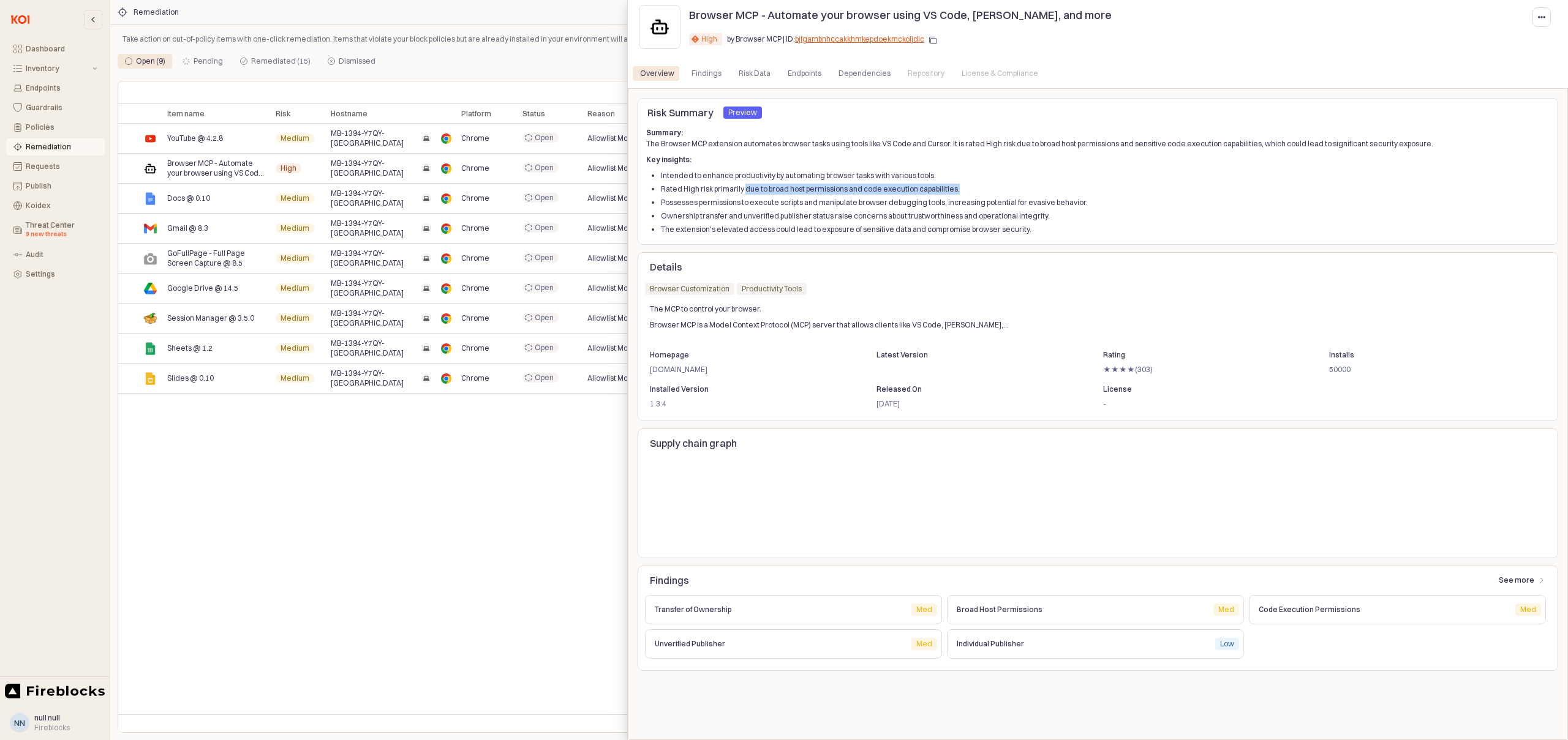
drag, startPoint x: 743, startPoint y: 188, endPoint x: 958, endPoint y: 188, distance: 215.0
click at [958, 188] on li "Rated High risk primarily due to broad host permissions and code execution capa…" at bounding box center [1105, 189] width 889 height 11
copy li "due to broad host permissions and code execution capabilities."
